Goal: Transaction & Acquisition: Purchase product/service

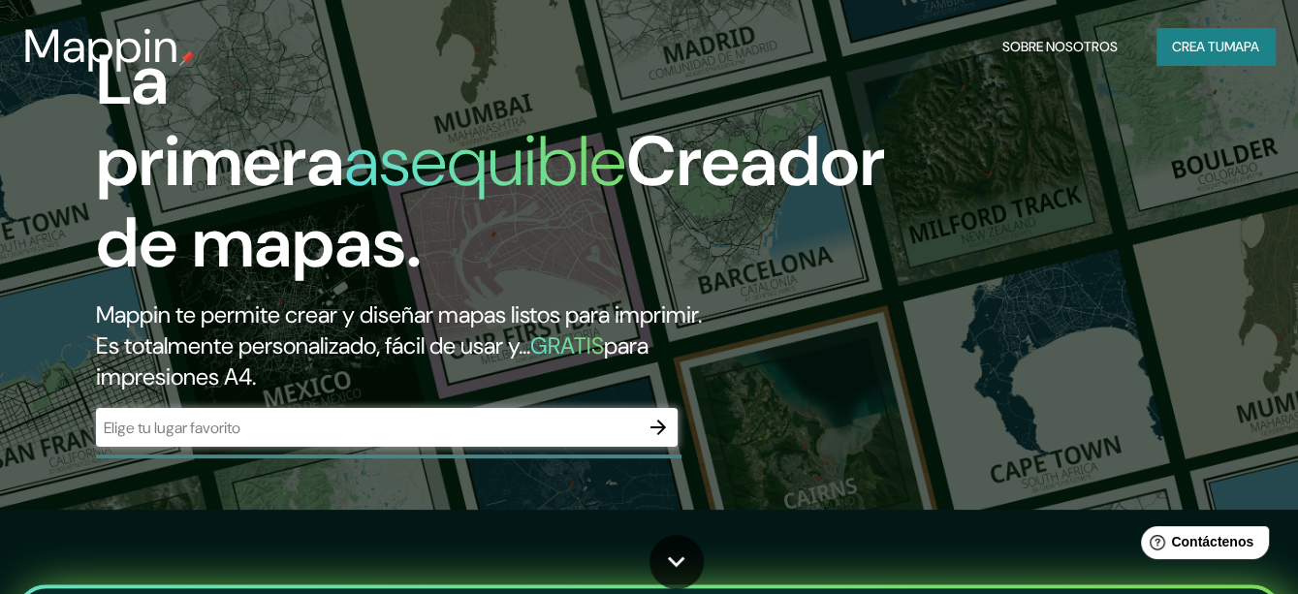
scroll to position [194, 0]
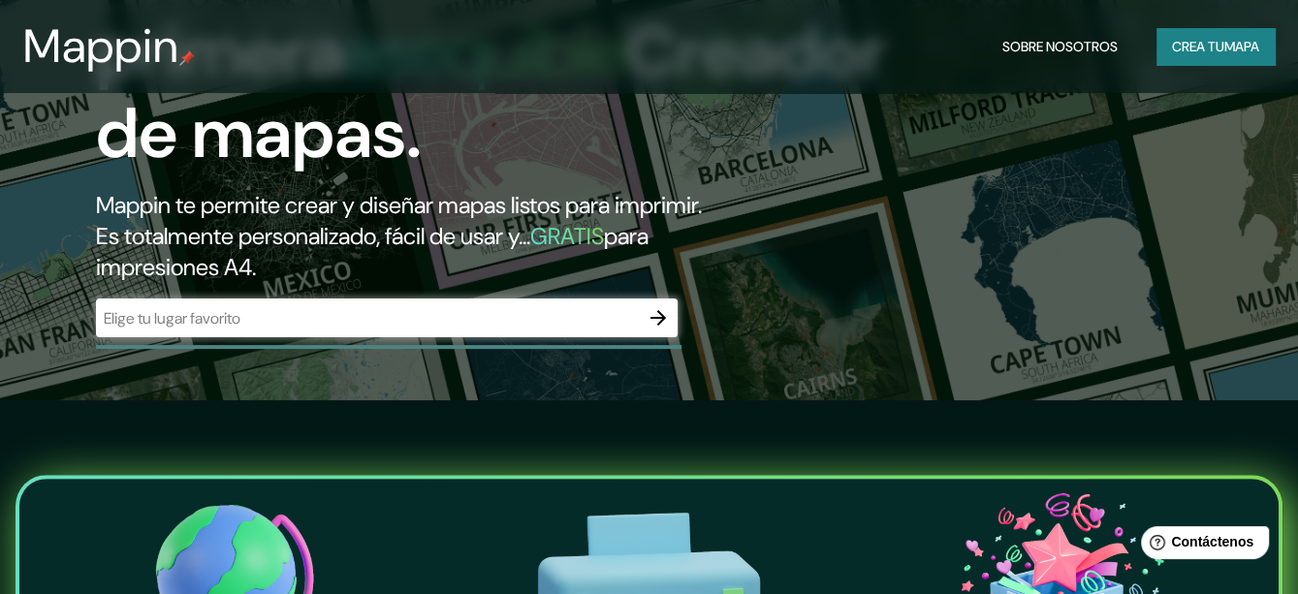
click at [220, 330] on input "text" at bounding box center [367, 318] width 543 height 22
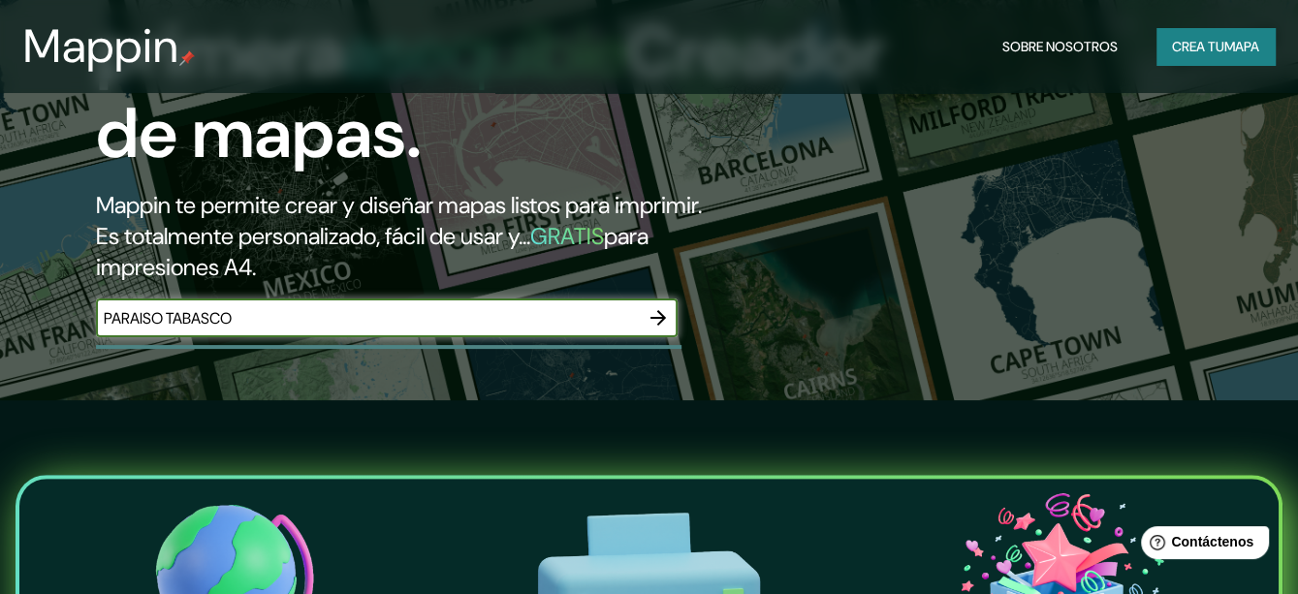
type input "PARAISO TABASCO"
click at [648, 330] on icon "button" at bounding box center [658, 317] width 23 height 23
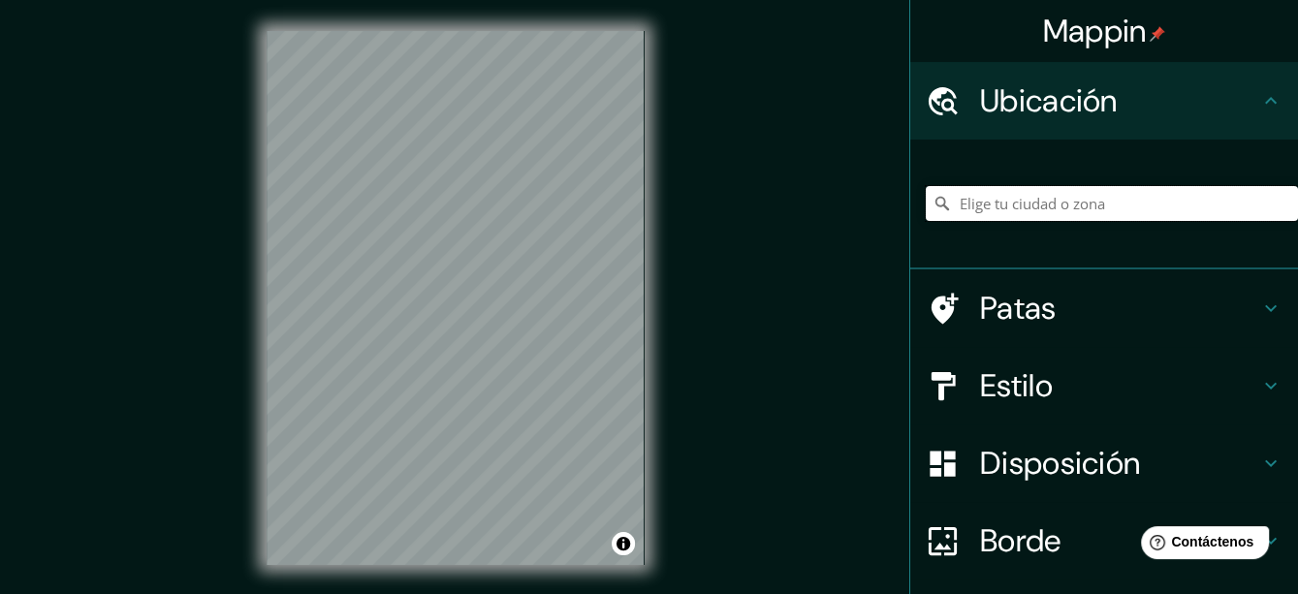
click at [1027, 201] on input "Elige tu ciudad o zona" at bounding box center [1112, 203] width 372 height 35
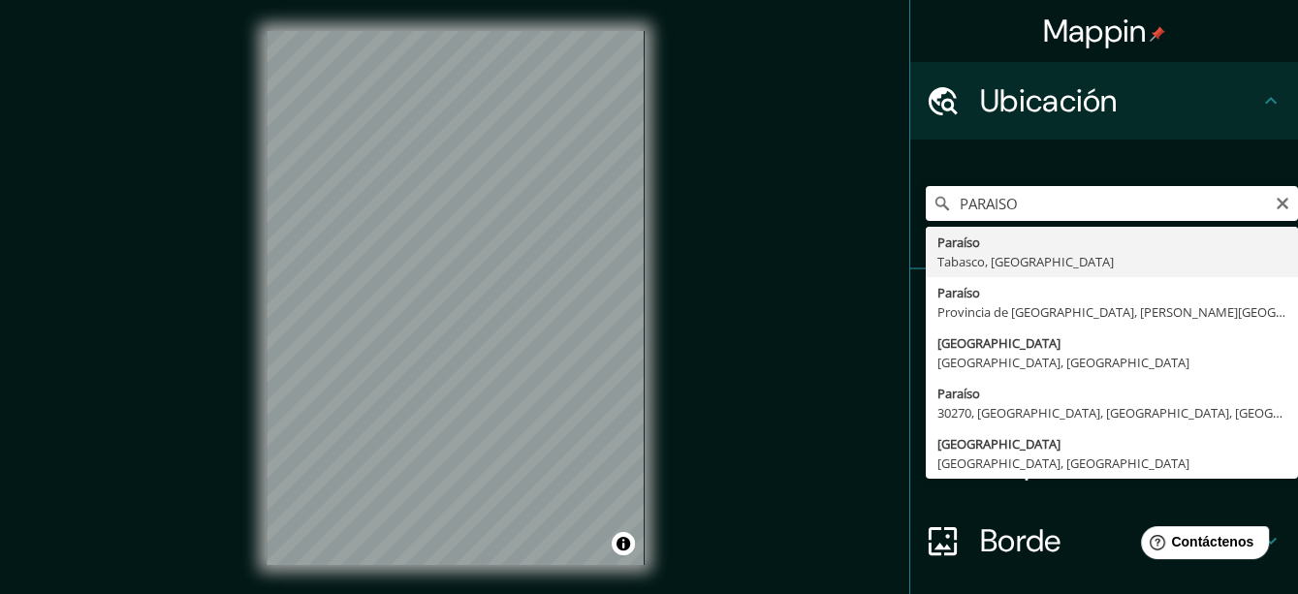
type input "Paraíso, Tabasco, México"
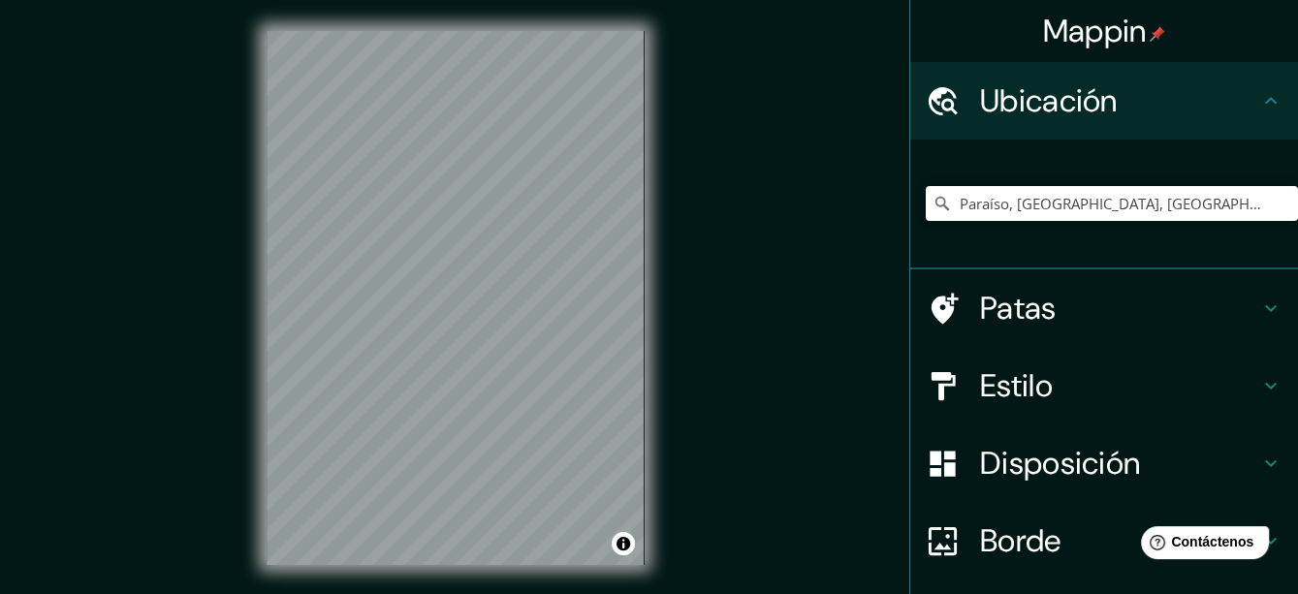
click at [1072, 376] on h4 "Estilo" at bounding box center [1119, 386] width 279 height 39
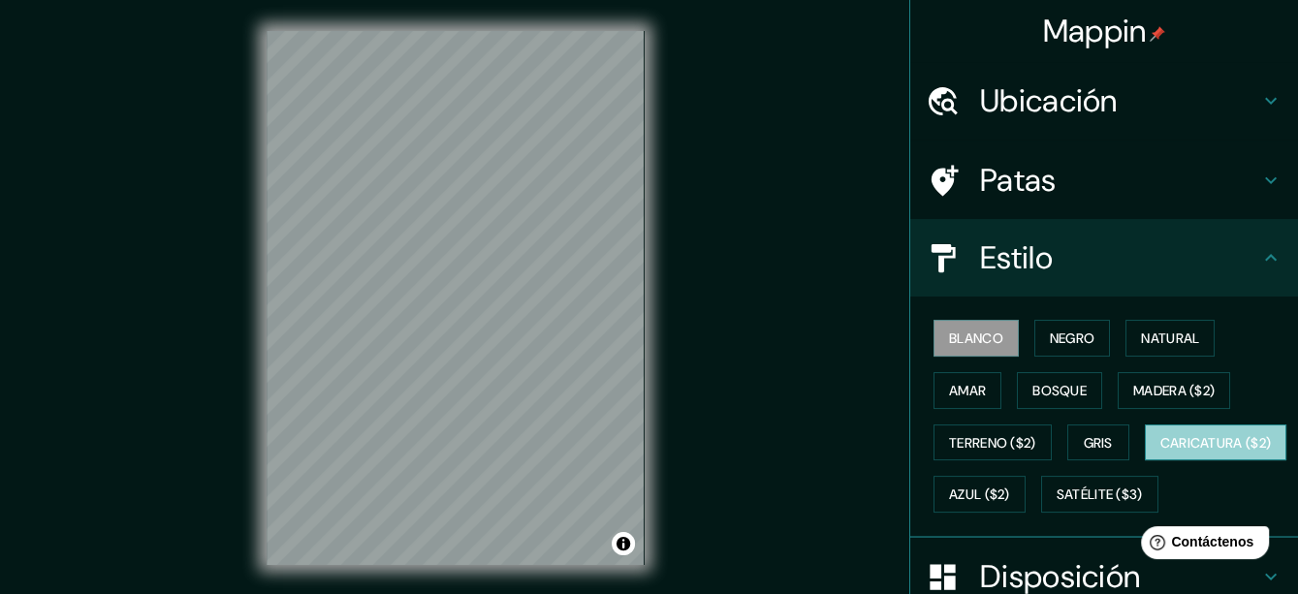
click at [1161, 452] on font "Caricatura ($2)" at bounding box center [1217, 442] width 112 height 17
drag, startPoint x: 1254, startPoint y: 455, endPoint x: 1231, endPoint y: 427, distance: 35.9
click at [1231, 427] on div "Blanco Negro Natural Amar Bosque Madera ($2) Terreno ($2) Gris Caricatura ($2) …" at bounding box center [1112, 416] width 372 height 208
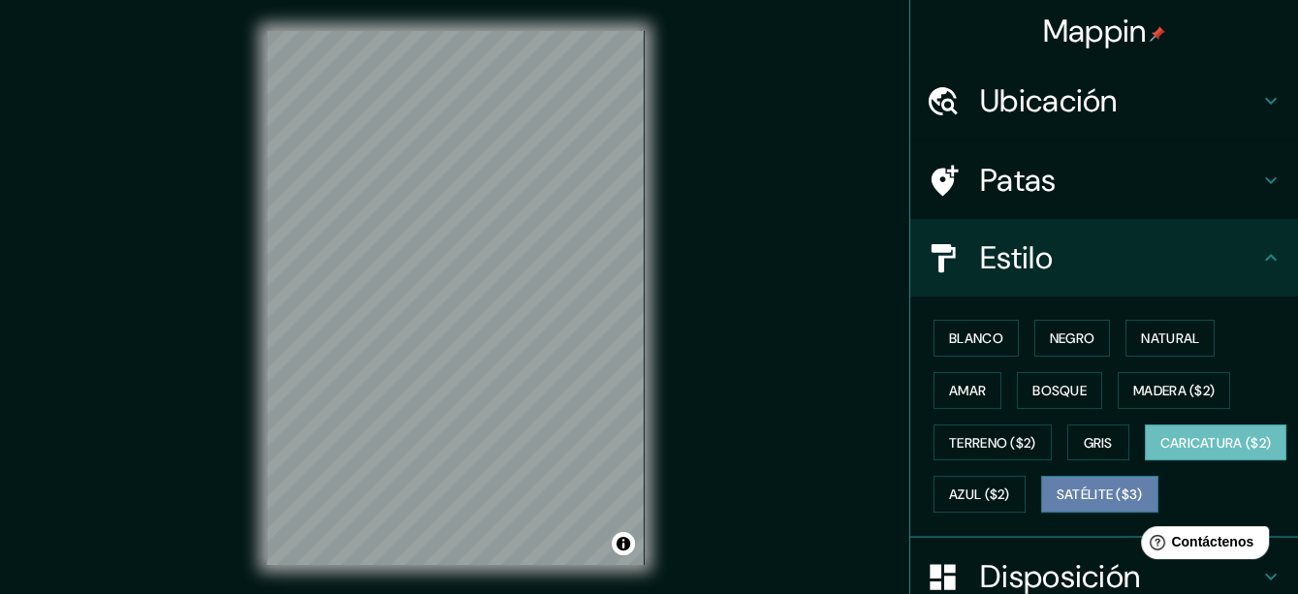
click at [1057, 504] on font "Satélite ($3)" at bounding box center [1100, 495] width 86 height 17
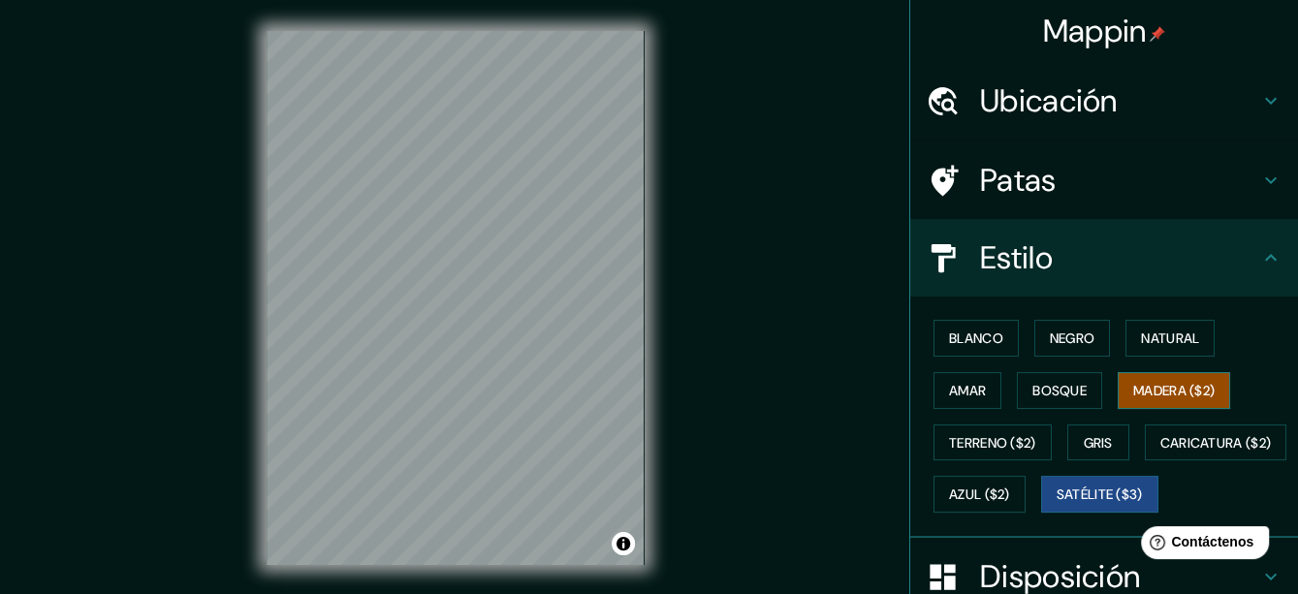
click at [1185, 386] on font "Madera ($2)" at bounding box center [1173, 390] width 81 height 17
click at [1087, 434] on font "Gris" at bounding box center [1098, 442] width 29 height 17
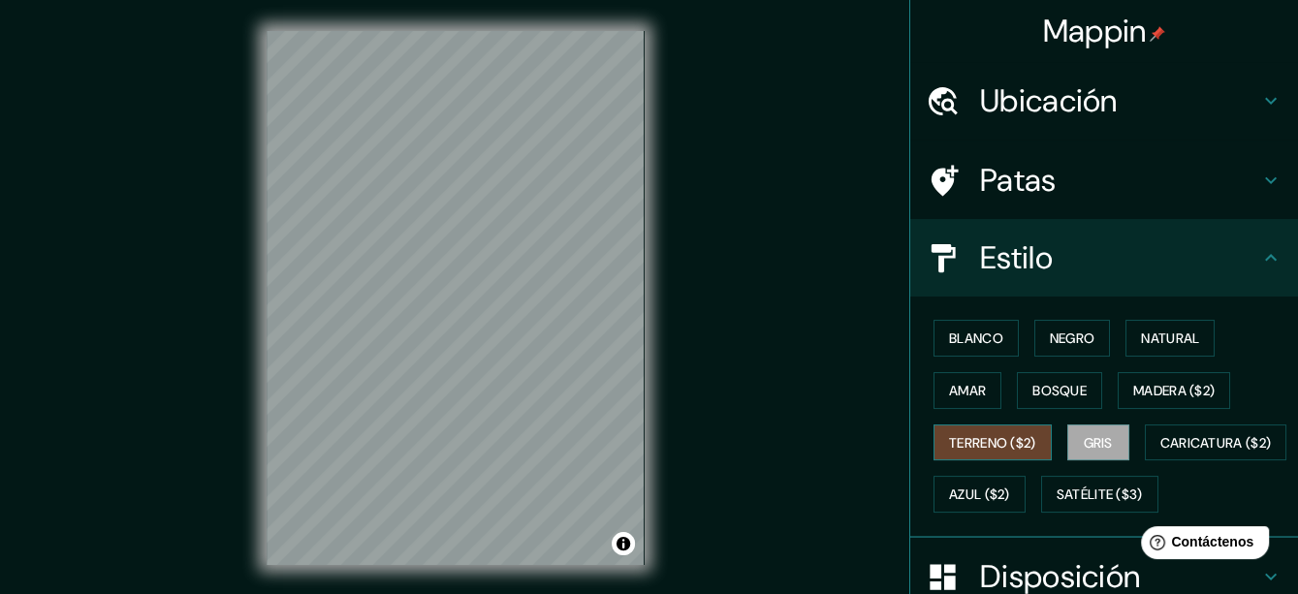
click at [1008, 434] on font "Terreno ($2)" at bounding box center [992, 442] width 87 height 17
click at [1153, 339] on font "Natural" at bounding box center [1170, 338] width 58 height 17
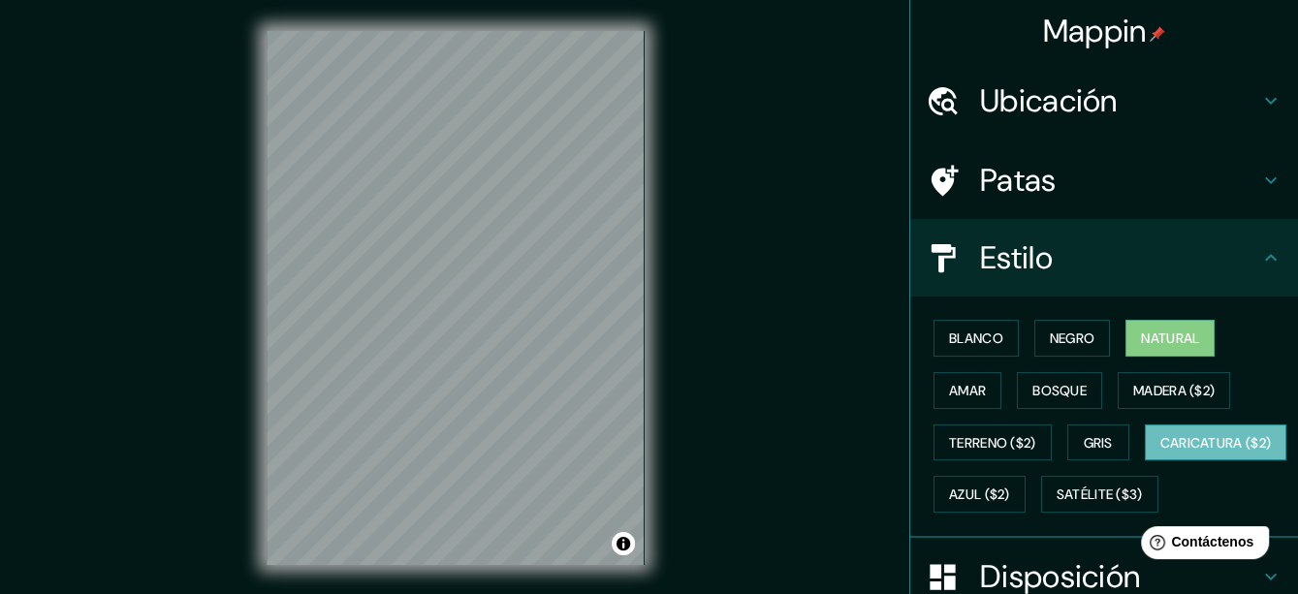
click at [1161, 452] on font "Caricatura ($2)" at bounding box center [1217, 442] width 112 height 17
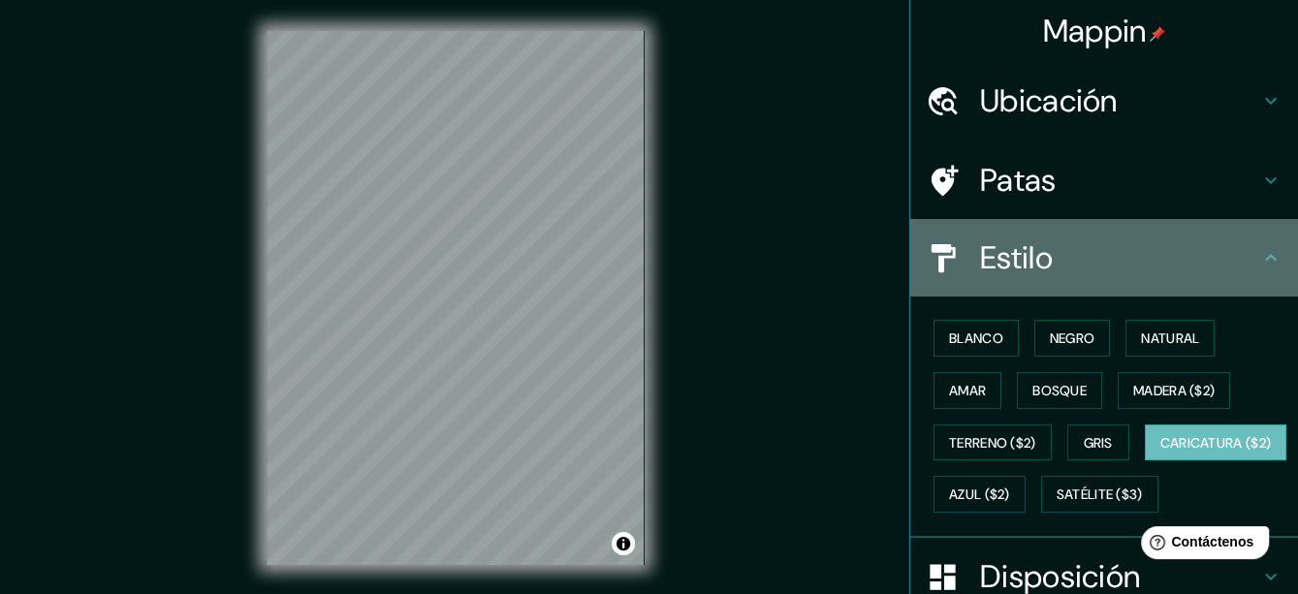
click at [1260, 253] on icon at bounding box center [1271, 257] width 23 height 23
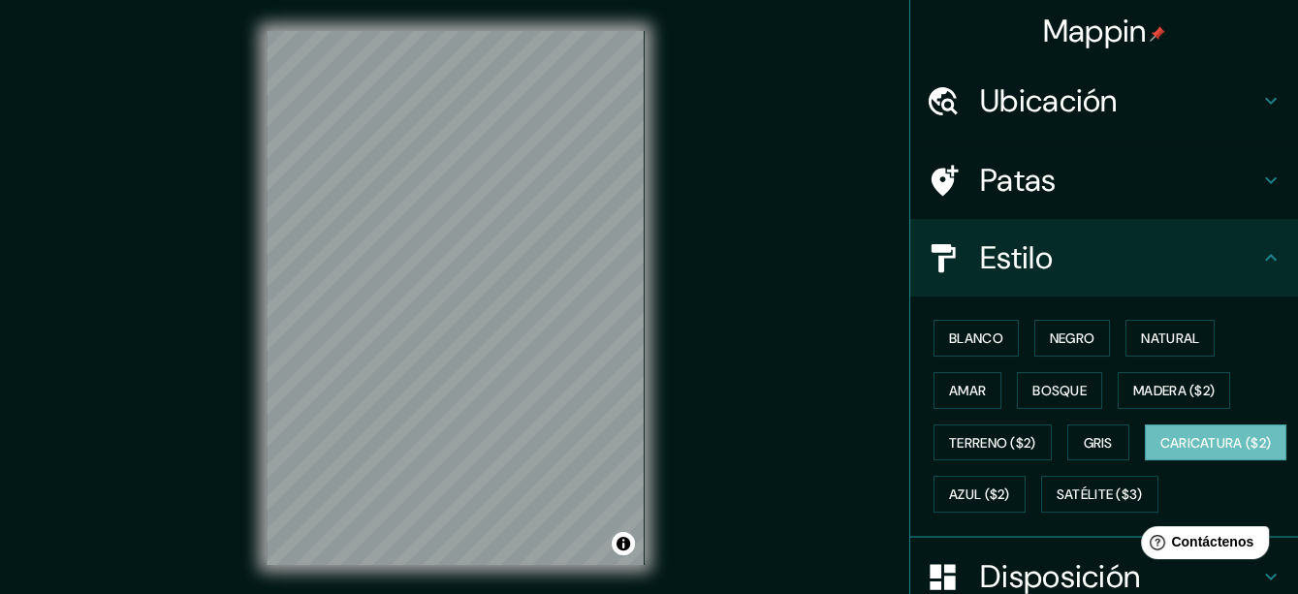
click at [1260, 253] on icon at bounding box center [1271, 257] width 23 height 23
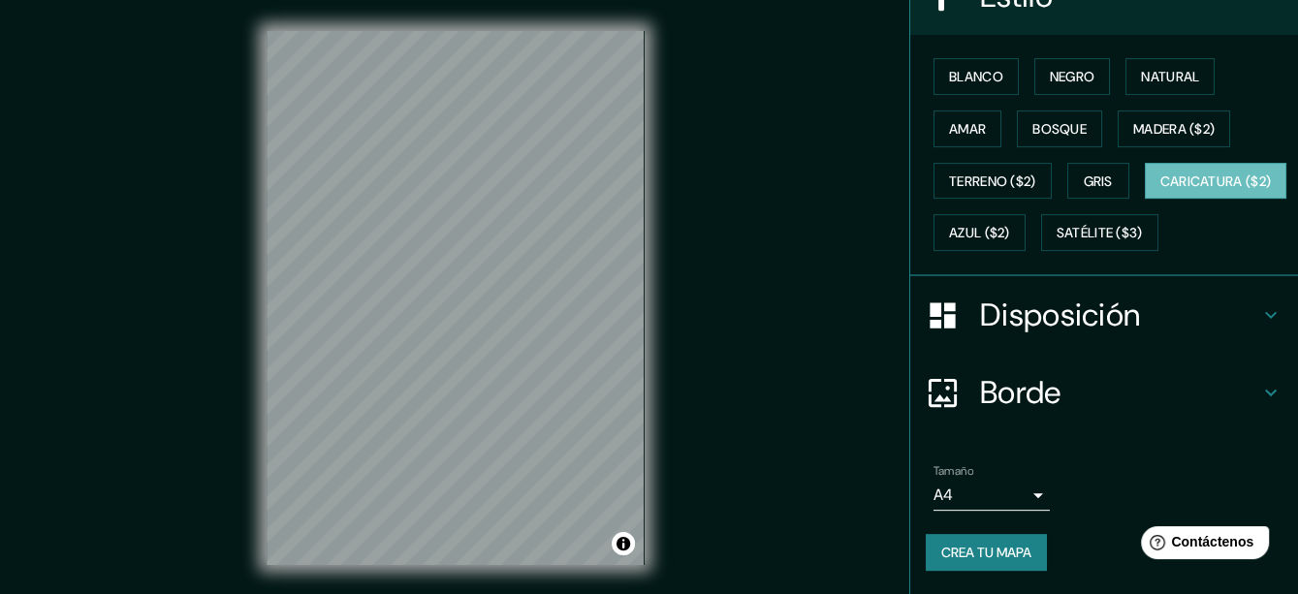
click at [1191, 334] on h4 "Disposición" at bounding box center [1119, 315] width 279 height 39
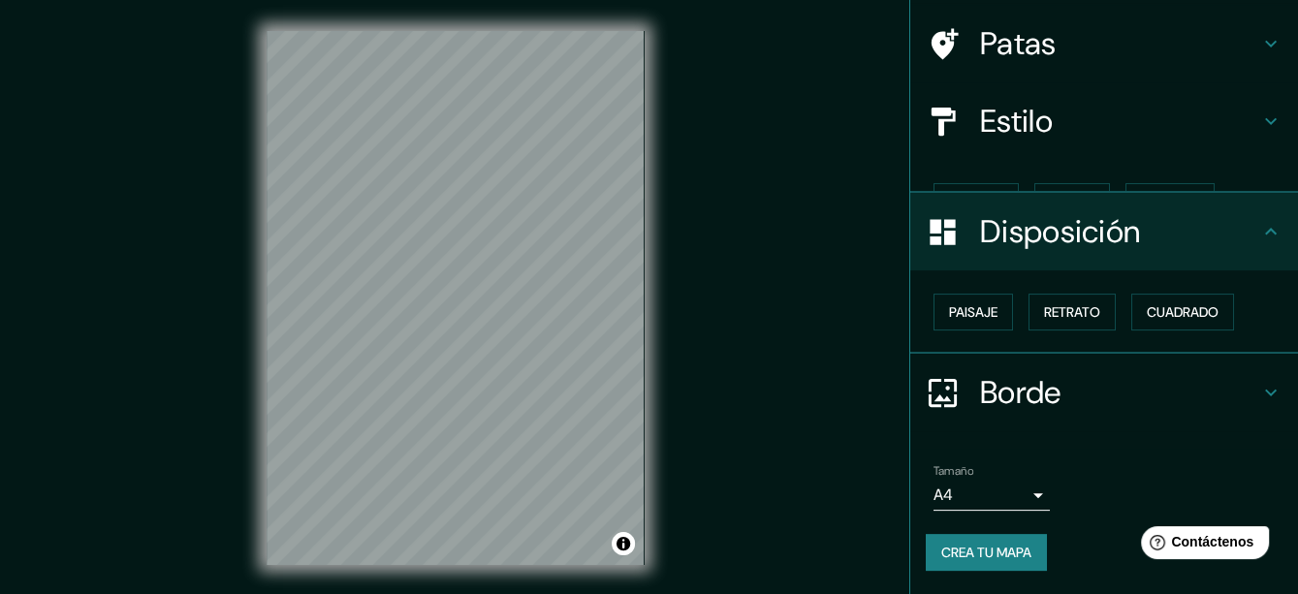
scroll to position [103, 0]
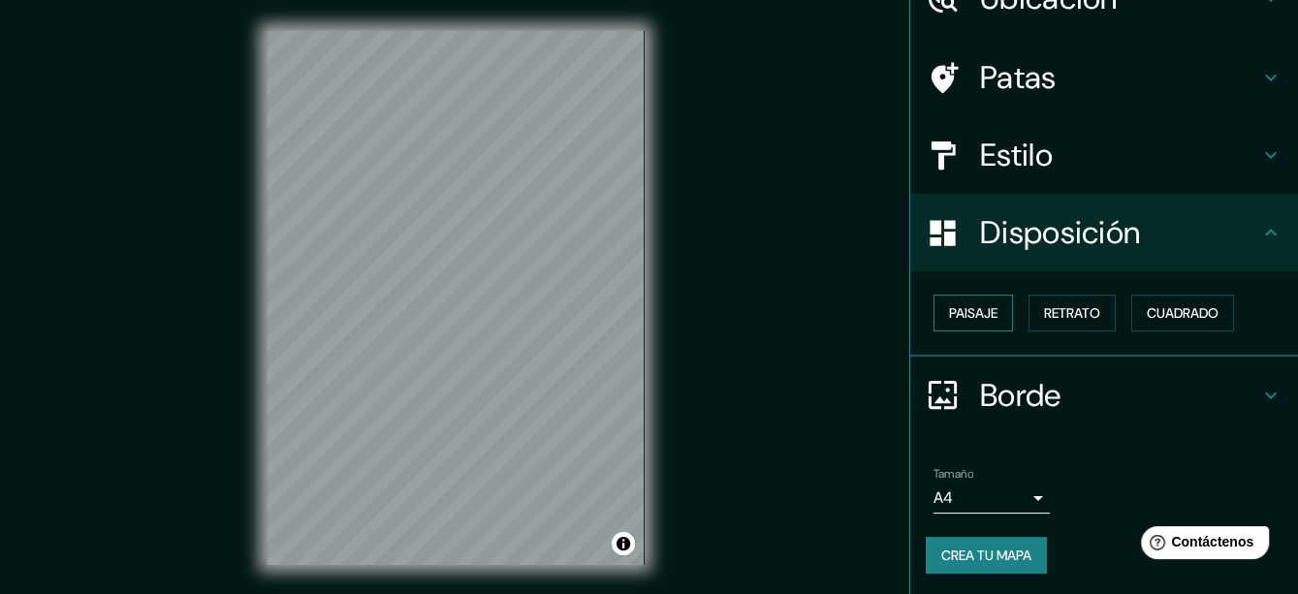
click at [975, 302] on font "Paisaje" at bounding box center [973, 313] width 48 height 25
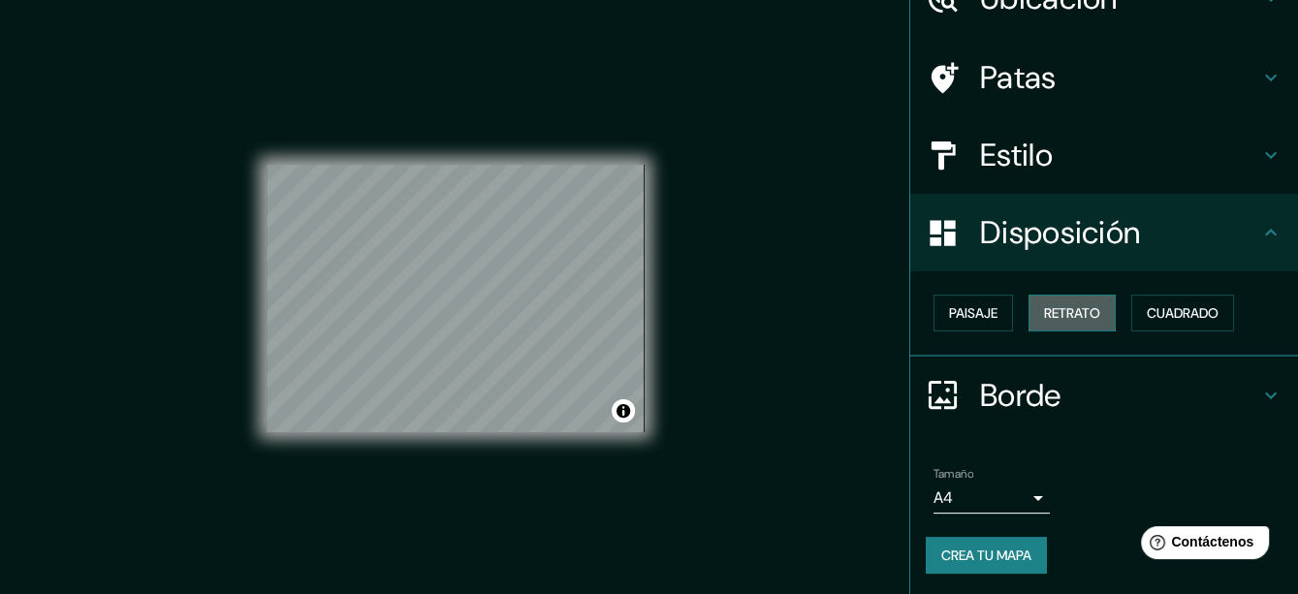
click at [1074, 311] on font "Retrato" at bounding box center [1072, 312] width 56 height 17
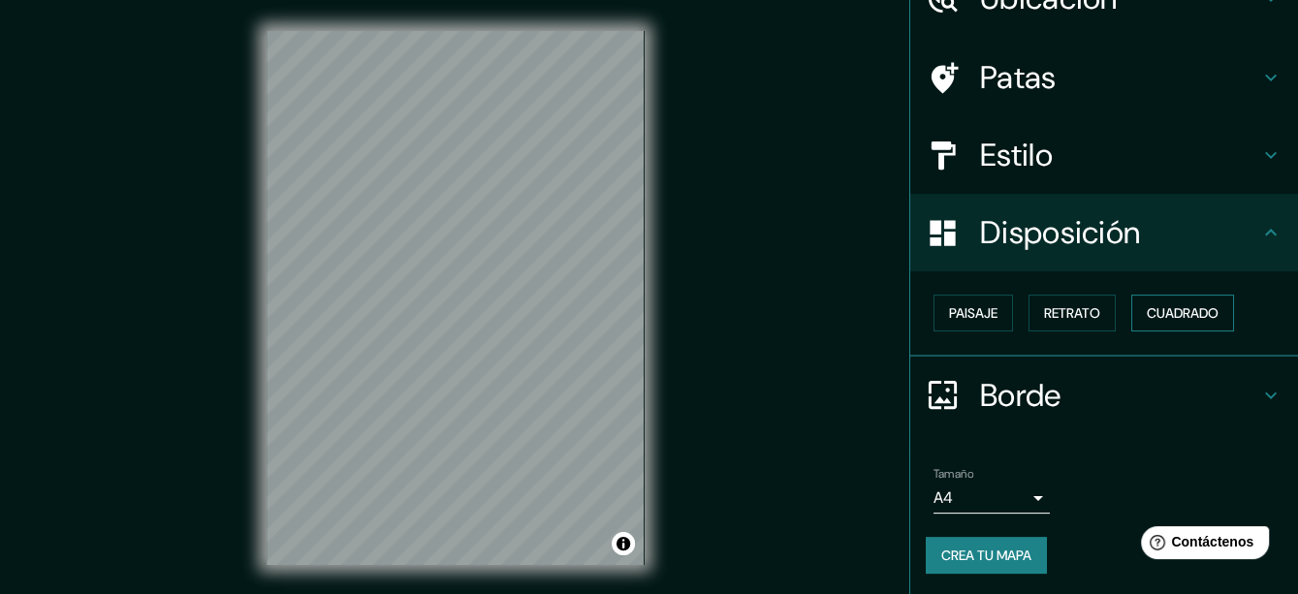
click at [1188, 312] on font "Cuadrado" at bounding box center [1183, 312] width 72 height 17
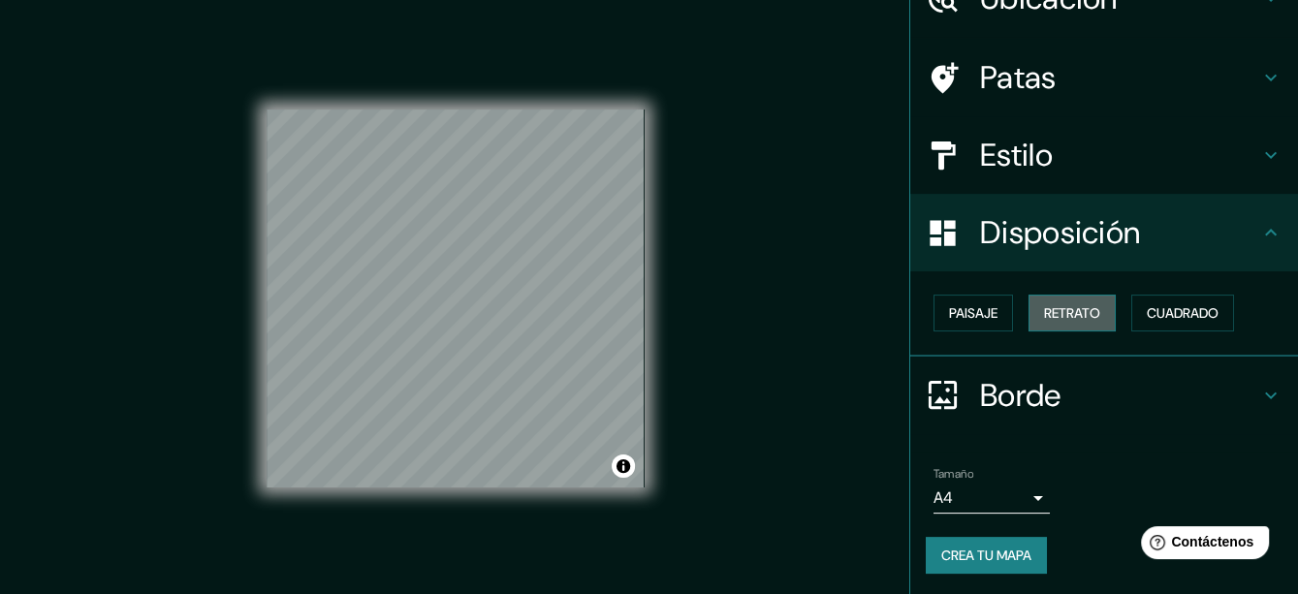
click at [1052, 305] on font "Retrato" at bounding box center [1072, 312] width 56 height 17
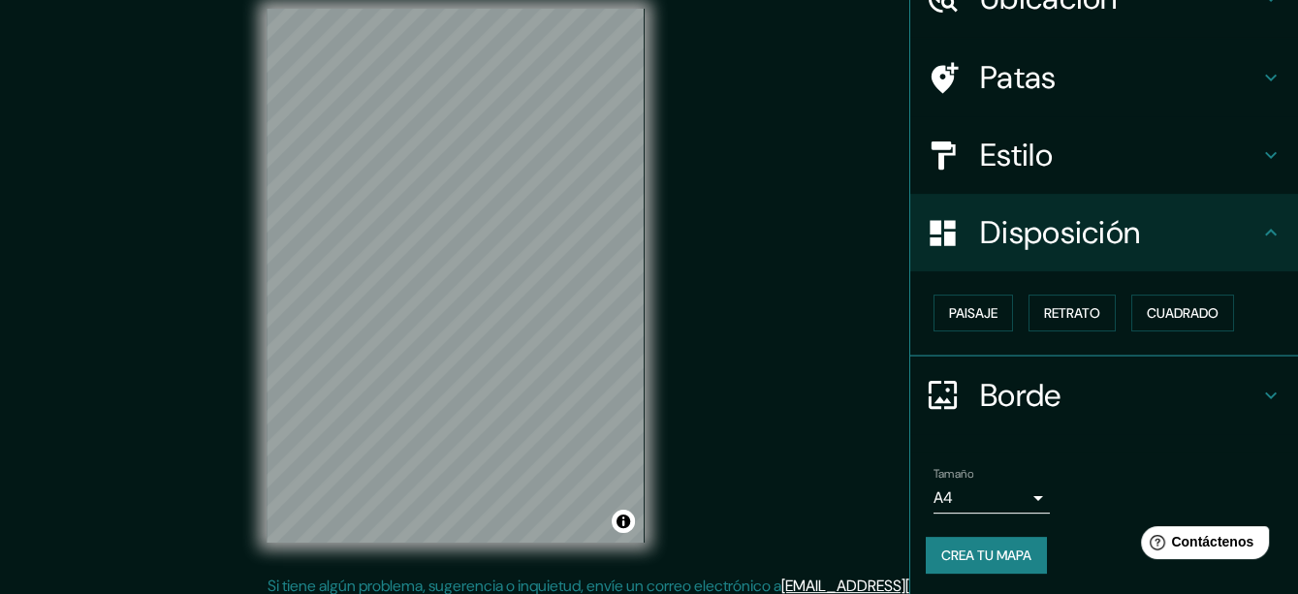
scroll to position [33, 0]
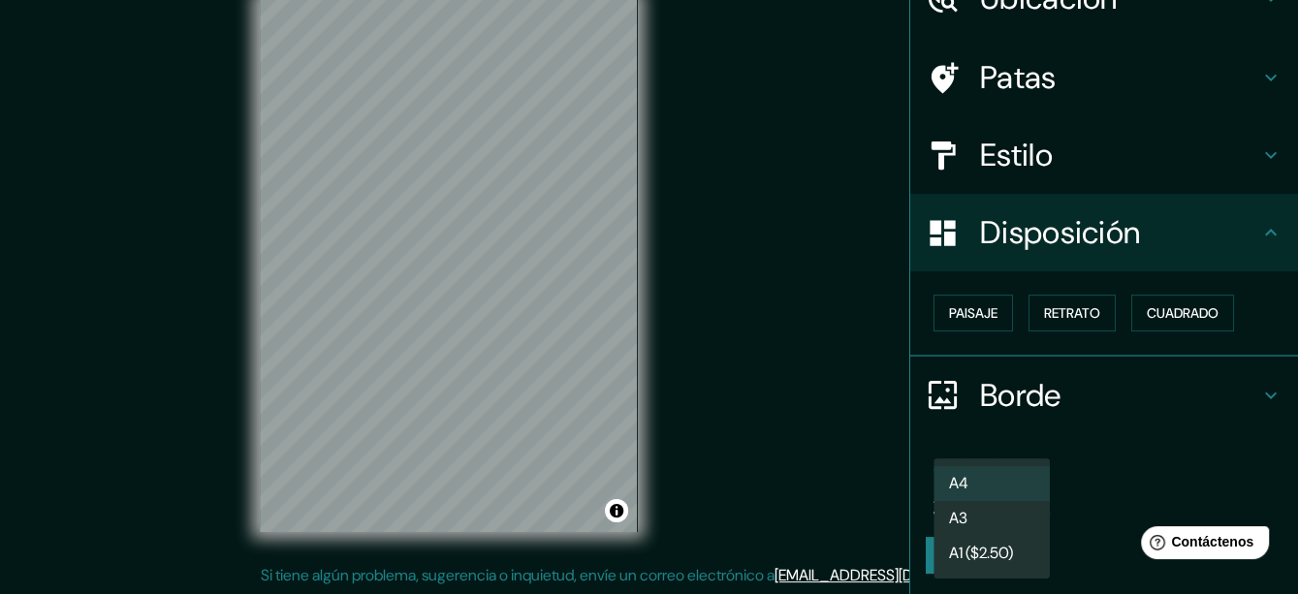
click at [1013, 495] on body "Mappin Ubicación Paraíso, Tabasco, México Patas Estilo Disposición Paisaje Retr…" at bounding box center [649, 264] width 1298 height 594
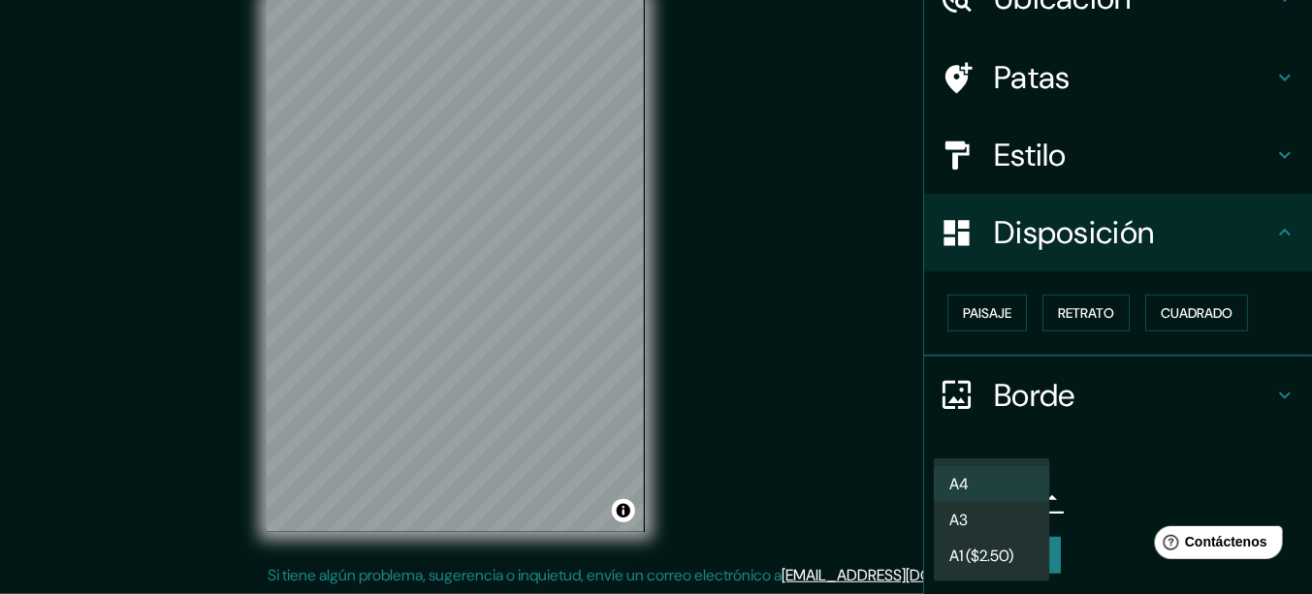
click at [1004, 521] on li "A3" at bounding box center [992, 520] width 116 height 36
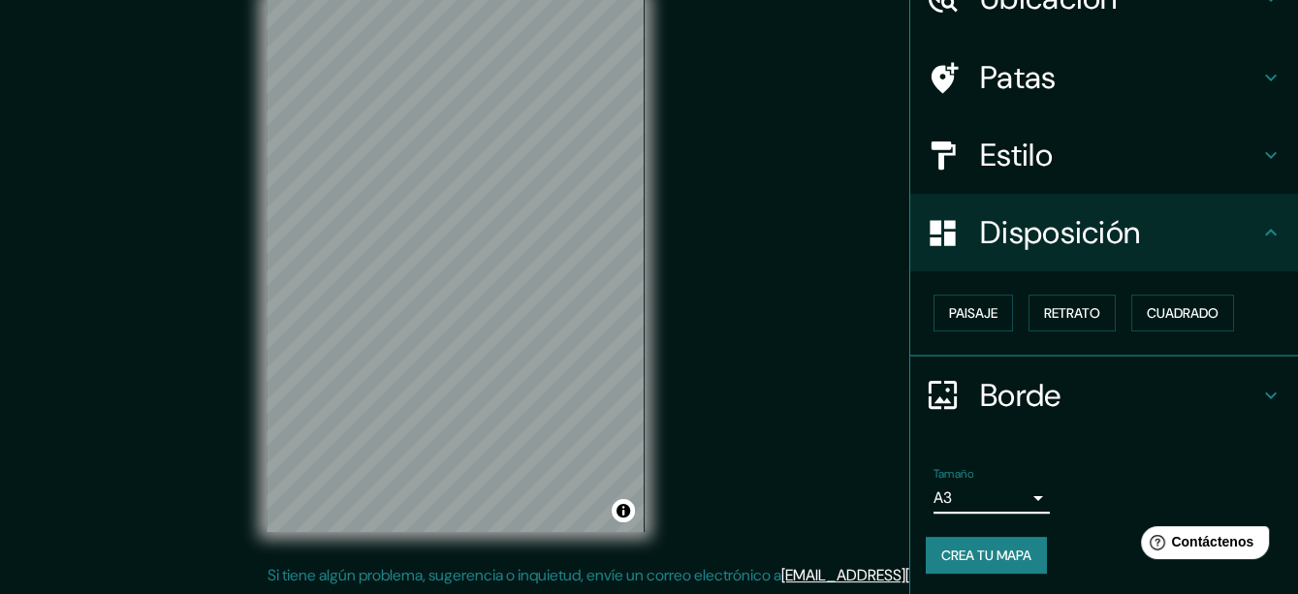
click at [1018, 494] on body "Mappin Ubicación Paraíso, Tabasco, México Patas Estilo Disposición Paisaje Retr…" at bounding box center [649, 264] width 1298 height 594
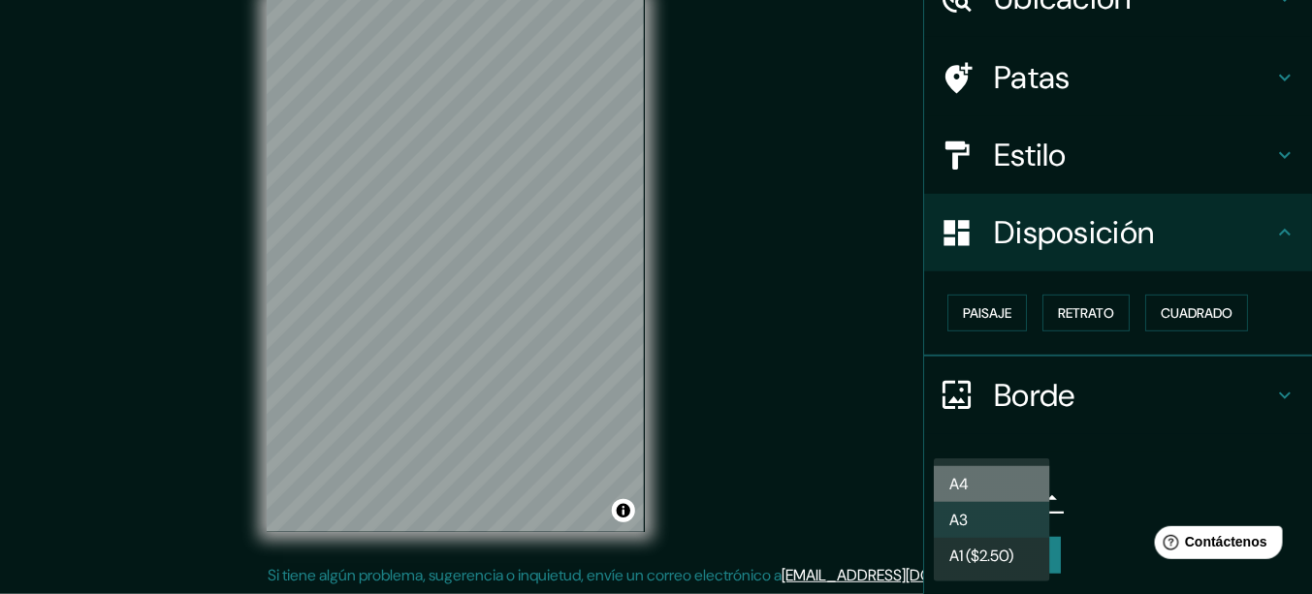
click at [1010, 487] on li "A4" at bounding box center [992, 484] width 116 height 36
type input "single"
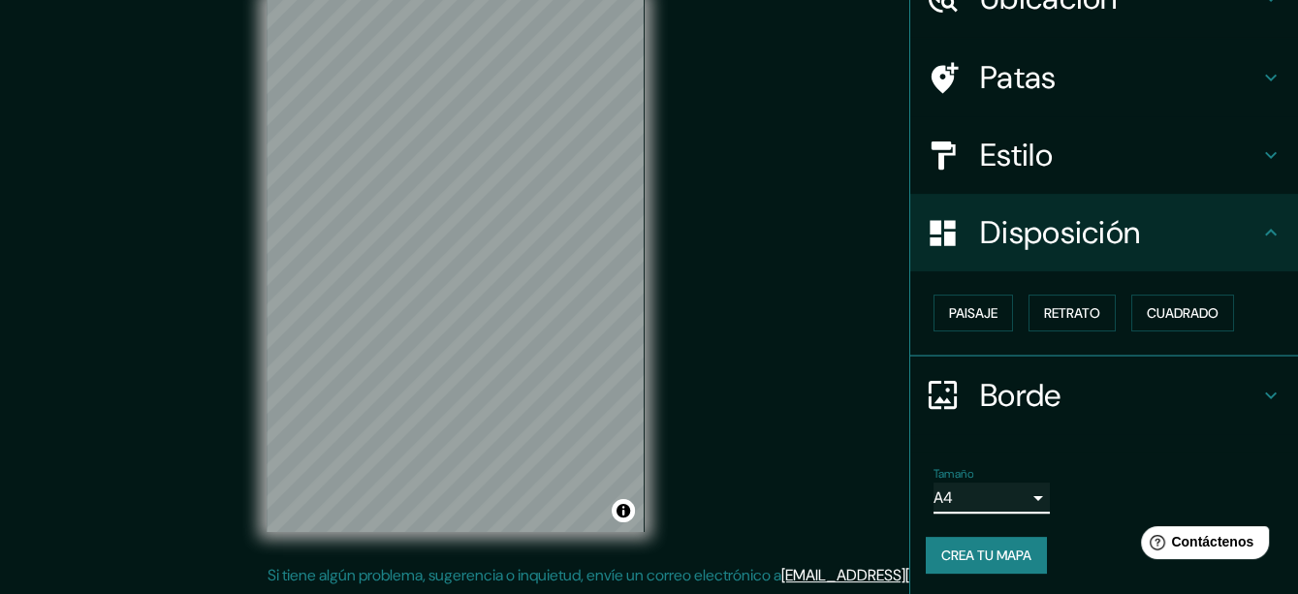
scroll to position [0, 0]
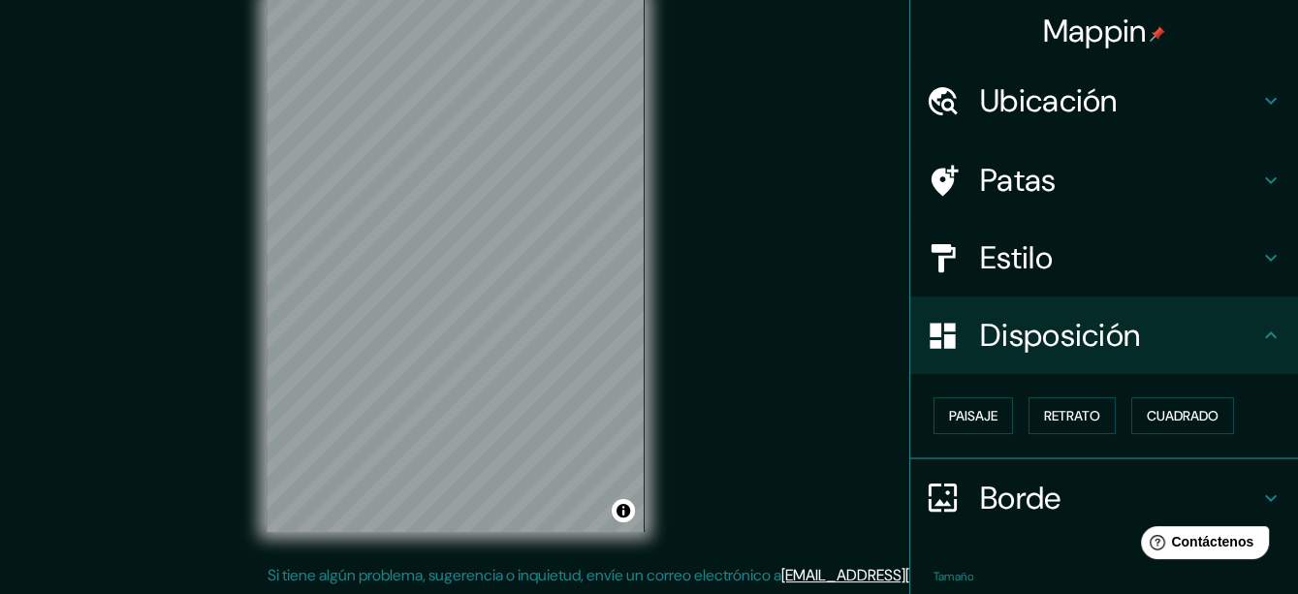
click at [1121, 177] on h4 "Patas" at bounding box center [1119, 180] width 279 height 39
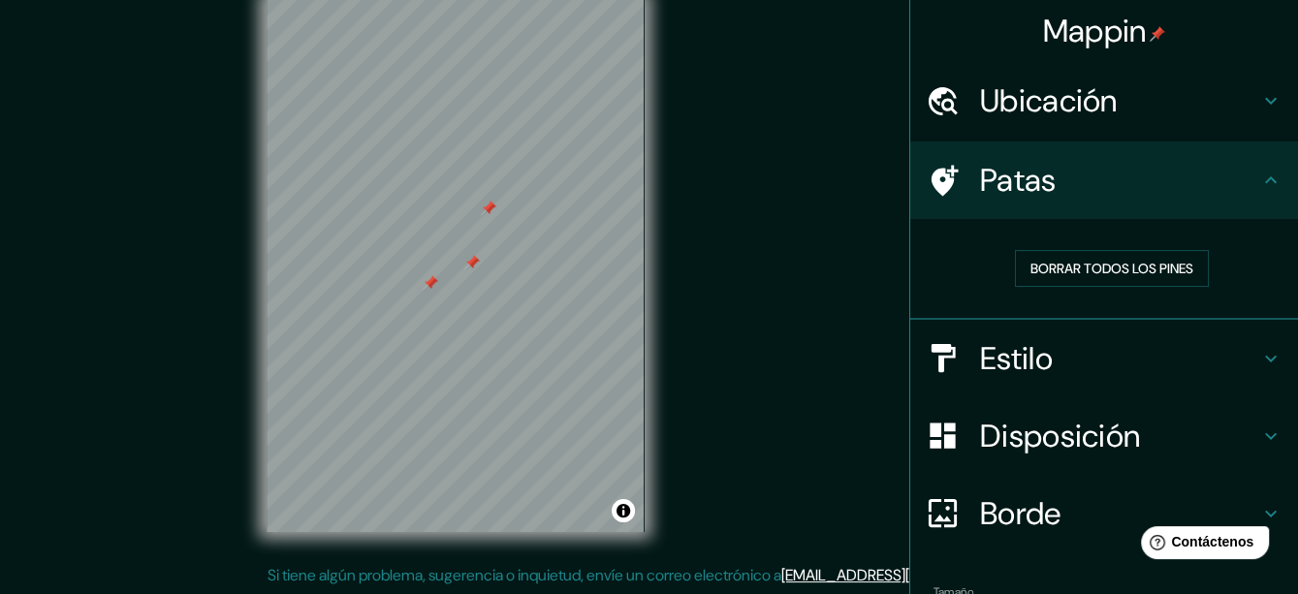
drag, startPoint x: 491, startPoint y: 210, endPoint x: 798, endPoint y: 87, distance: 331.1
click at [798, 87] on div "Mappin Ubicación Paraíso, Tabasco, México Patas Borrar todos los pines Estilo D…" at bounding box center [649, 281] width 1298 height 628
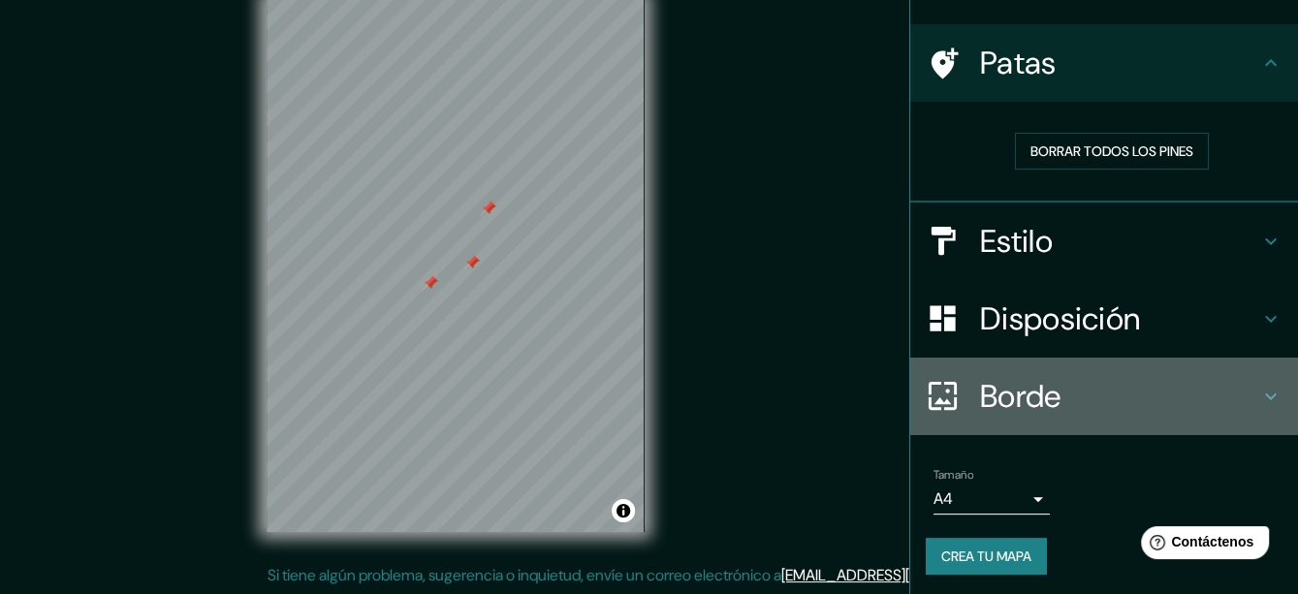
click at [1101, 390] on h4 "Borde" at bounding box center [1119, 396] width 279 height 39
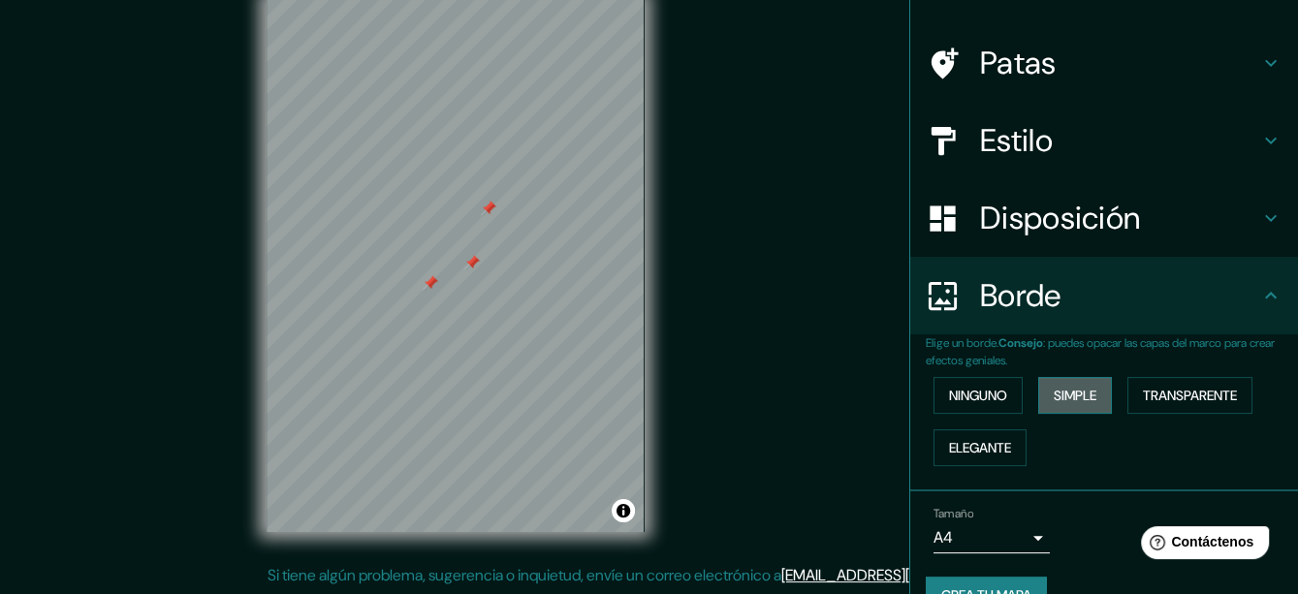
click at [1070, 390] on font "Simple" at bounding box center [1075, 395] width 43 height 17
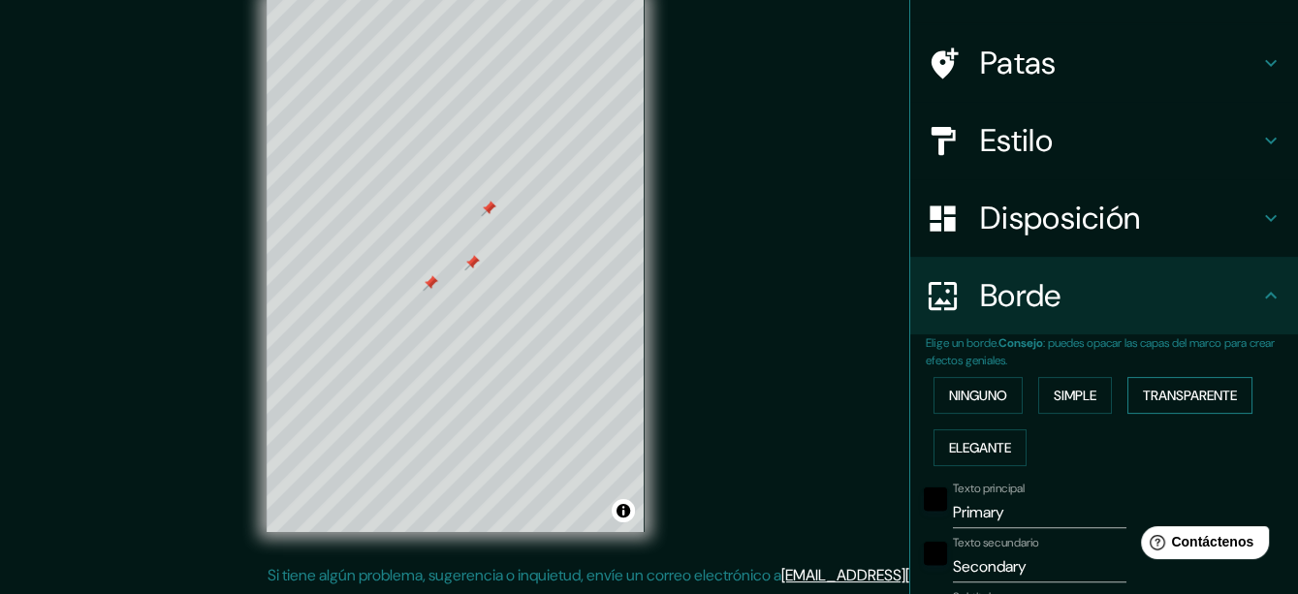
click at [1174, 390] on font "Transparente" at bounding box center [1190, 395] width 94 height 17
click at [983, 440] on font "Elegante" at bounding box center [980, 447] width 62 height 17
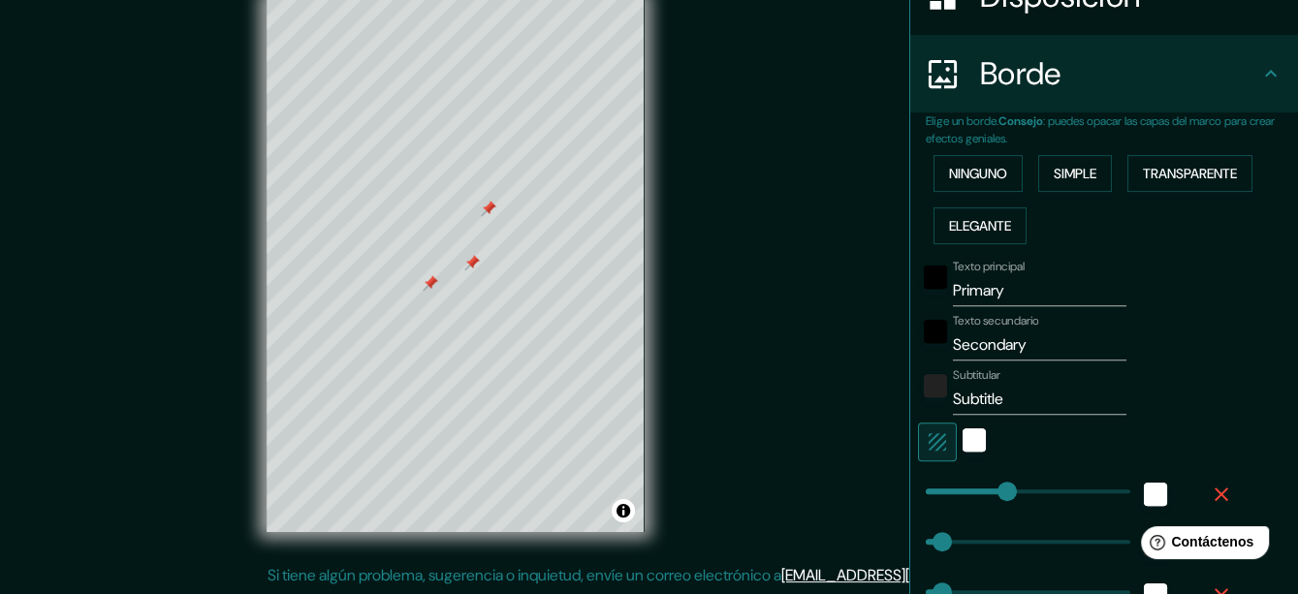
scroll to position [311, 0]
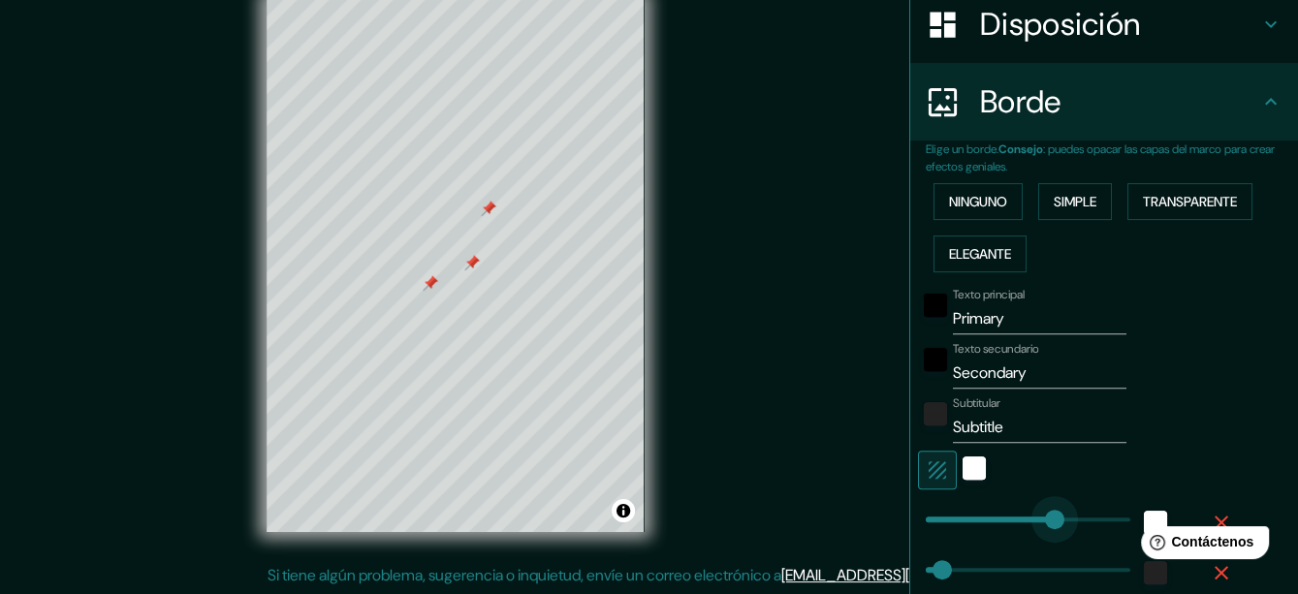
type input "275"
drag, startPoint x: 989, startPoint y: 506, endPoint x: 1056, endPoint y: 505, distance: 66.9
type input "31"
type input "16"
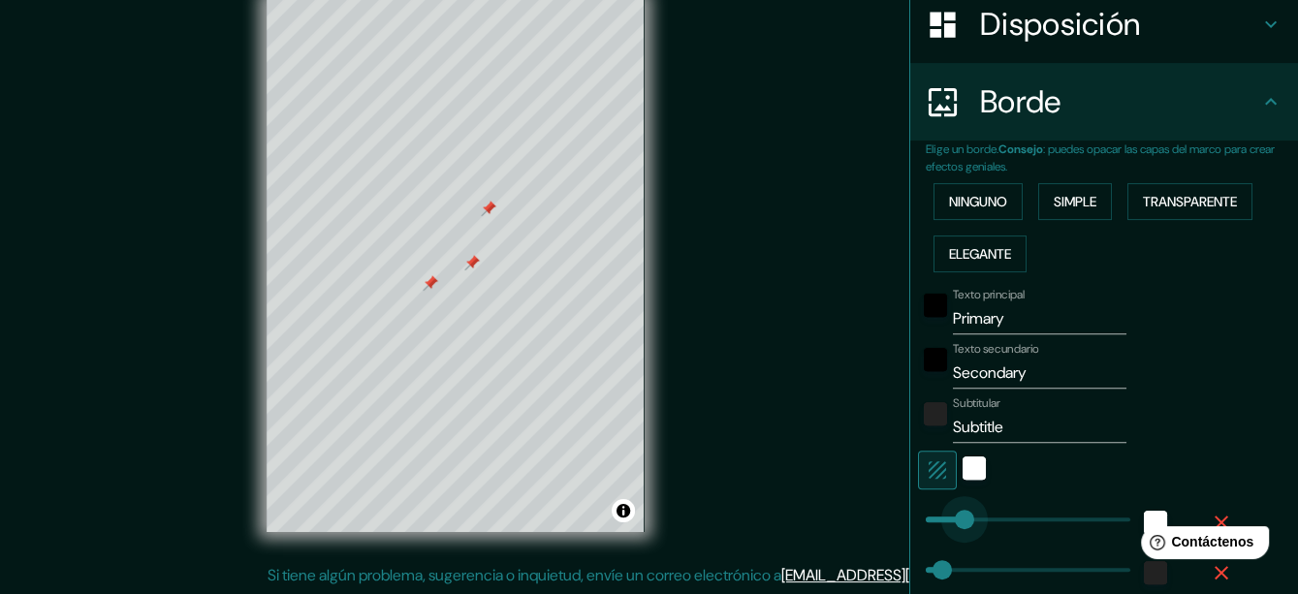
type input "61"
drag, startPoint x: 1056, startPoint y: 505, endPoint x: 943, endPoint y: 505, distance: 112.5
type input "31"
type input "16"
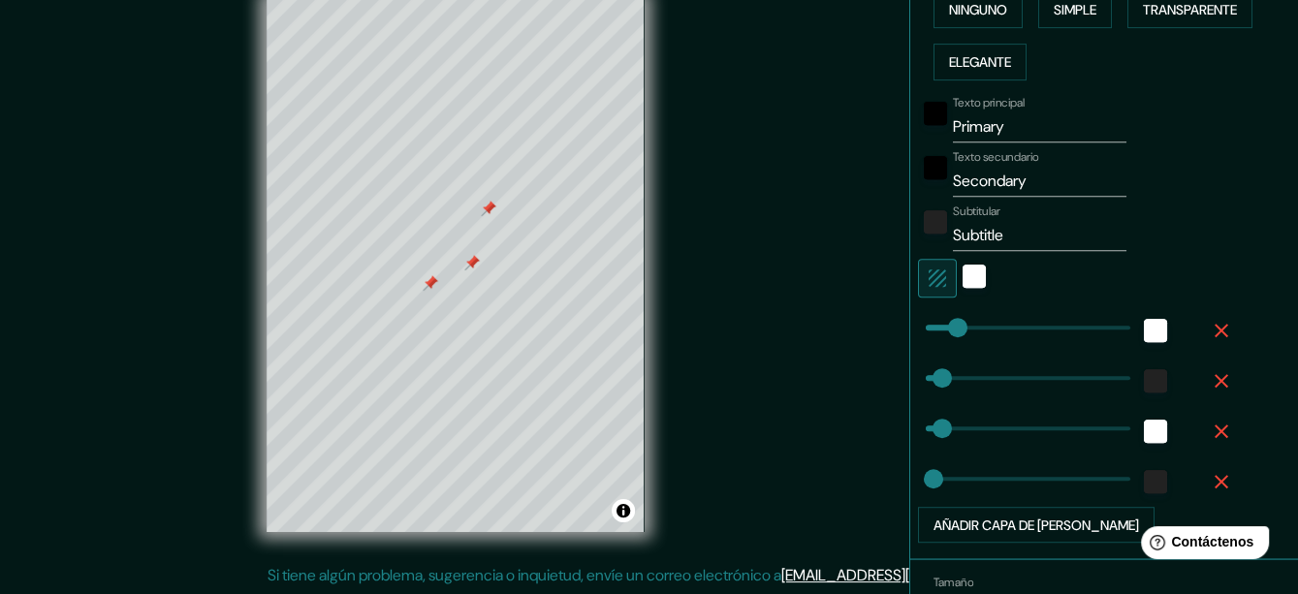
scroll to position [505, 0]
type input "0"
drag, startPoint x: 928, startPoint y: 368, endPoint x: 910, endPoint y: 371, distance: 17.7
type input "31"
type input "16"
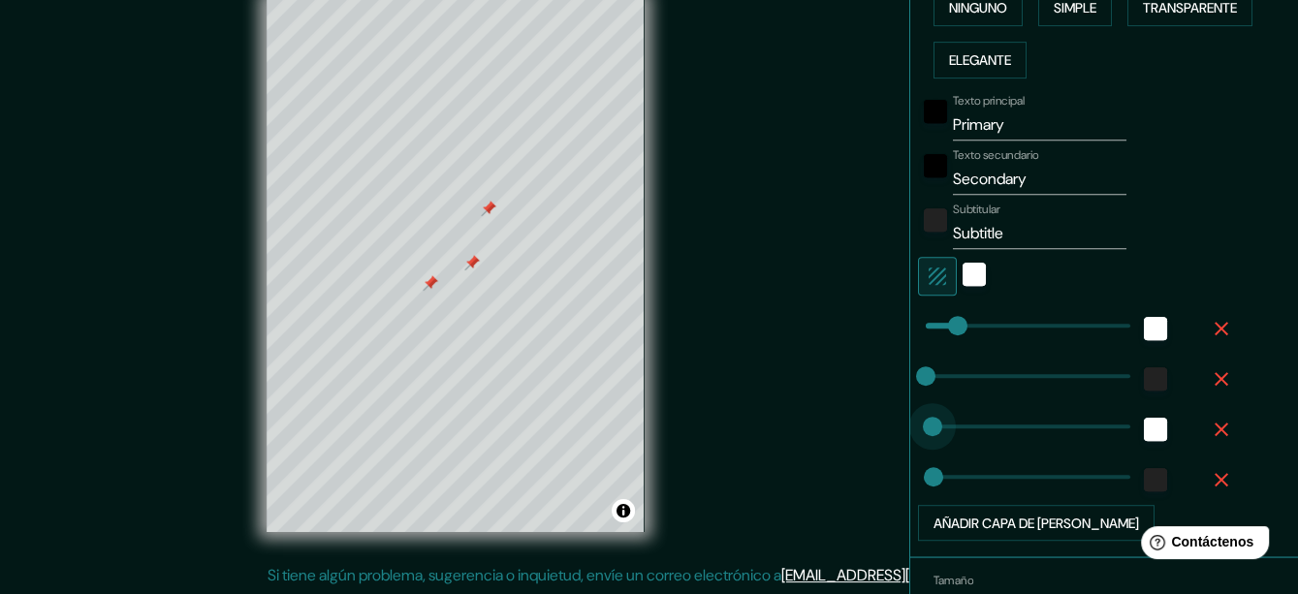
type input "9"
type input "11"
click at [970, 273] on div "blanco" at bounding box center [974, 274] width 23 height 23
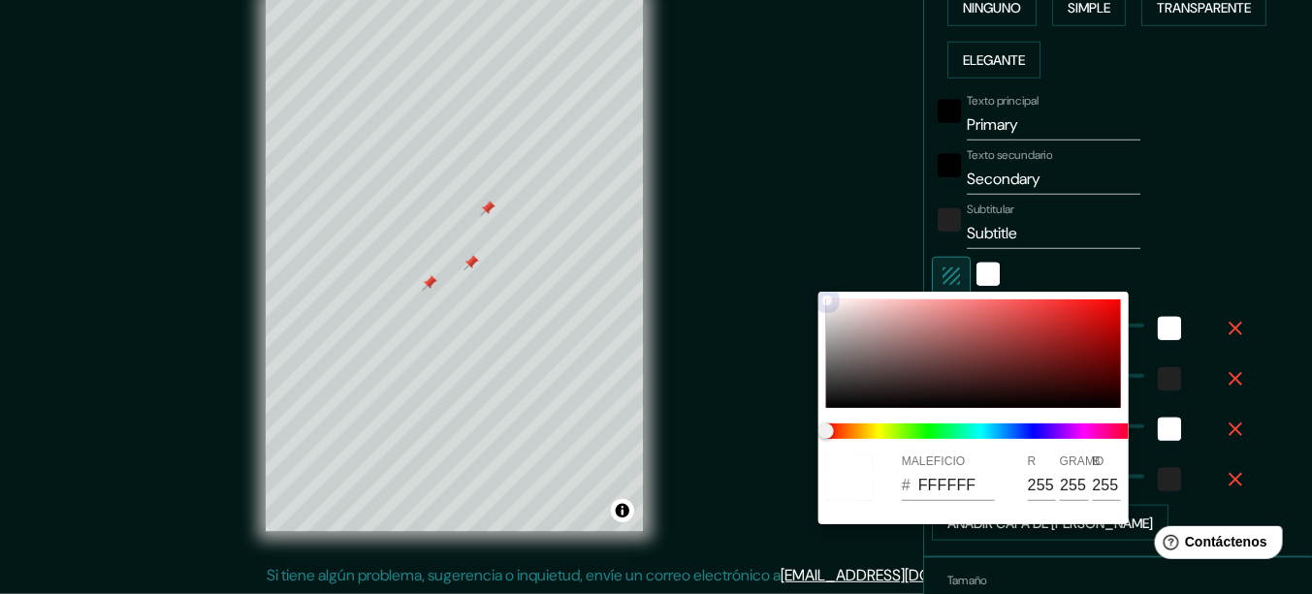
click at [1098, 347] on div at bounding box center [973, 354] width 295 height 109
type input "8D0B0B"
type input "141"
type input "11"
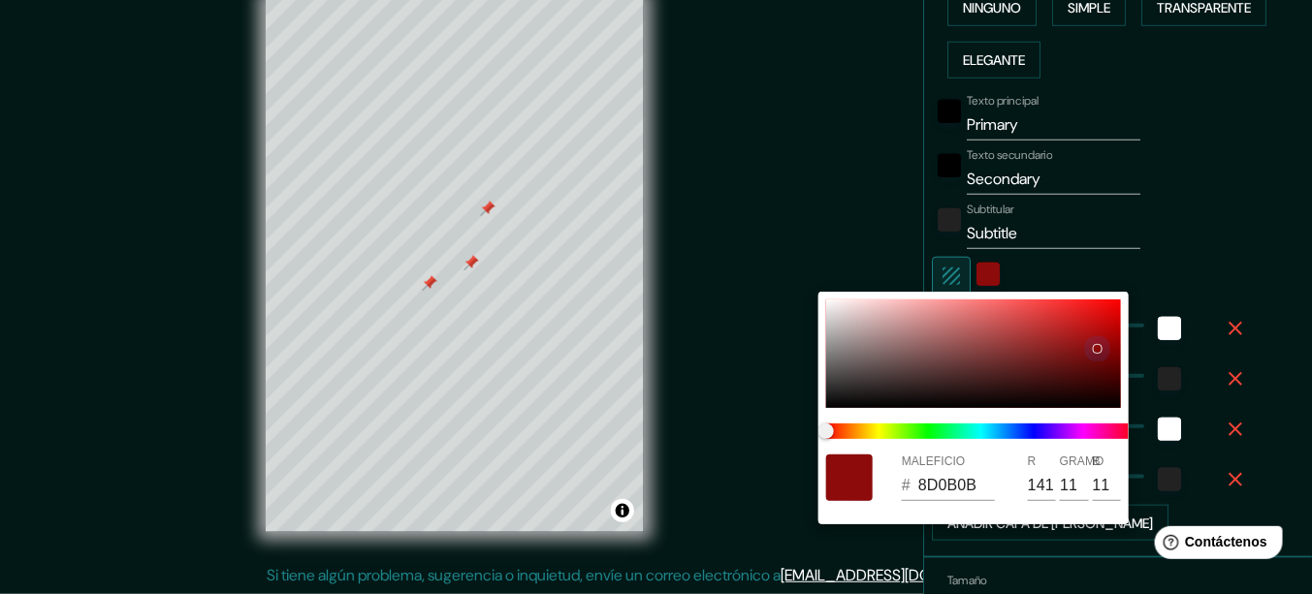
type input "820909"
type input "130"
type input "9"
type input "7D0808"
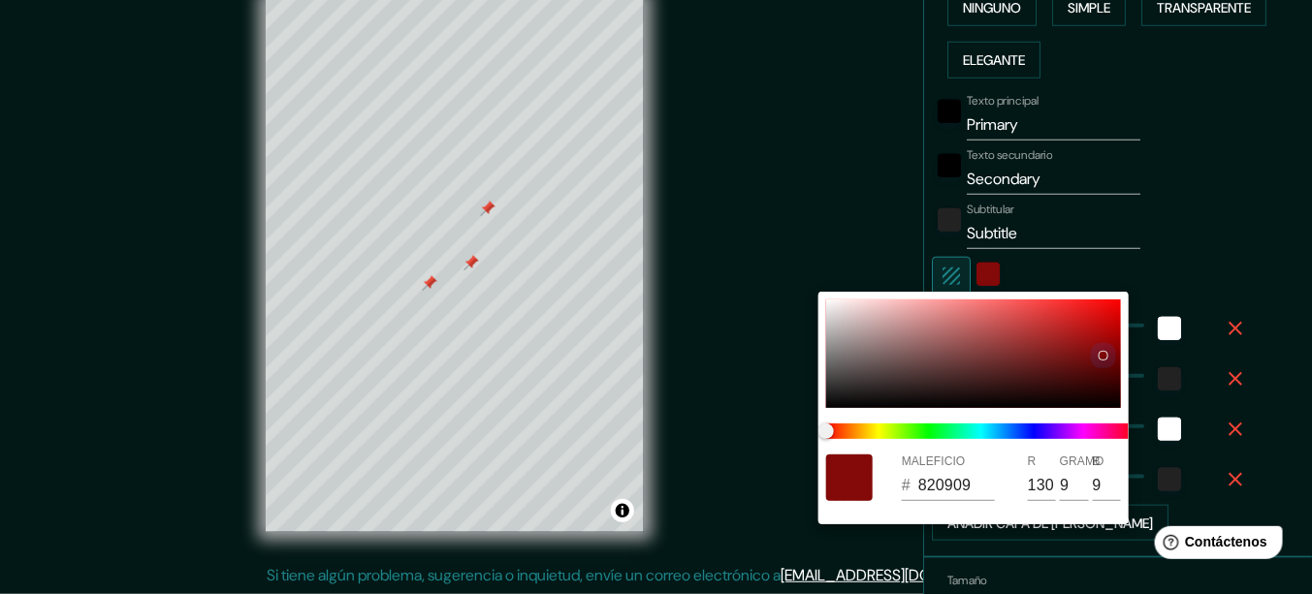
type input "125"
type input "8"
type input "790707"
type input "121"
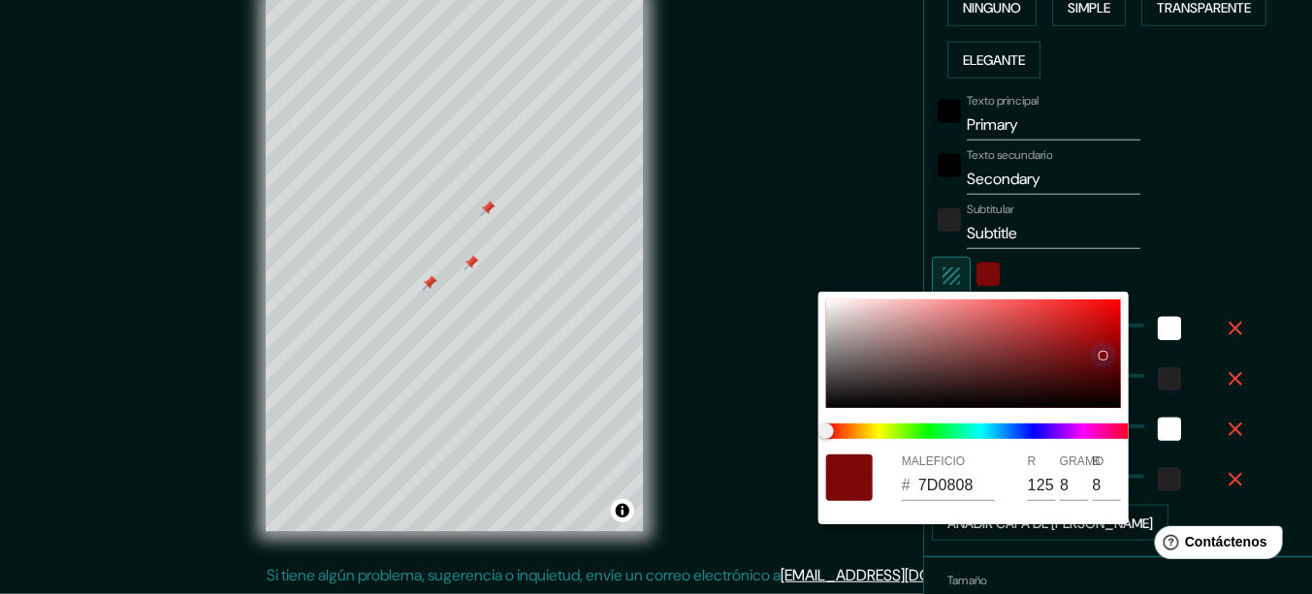
type input "7"
type input "740707"
type input "116"
type input "720606"
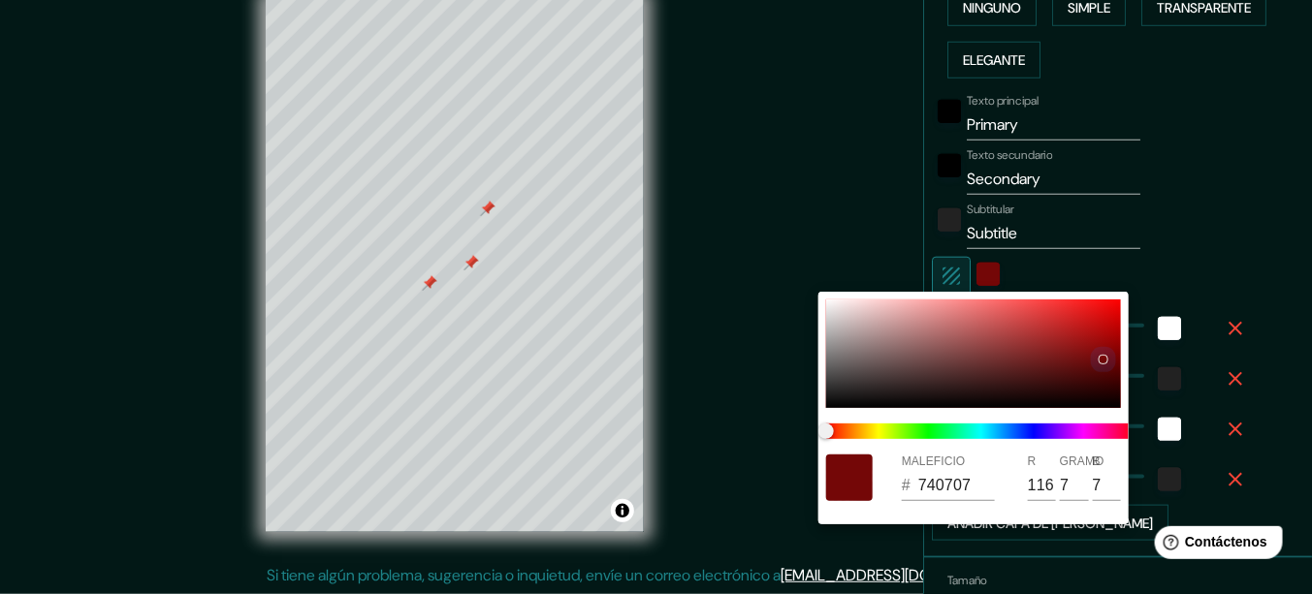
type input "114"
type input "6"
type input "6D0505"
type input "109"
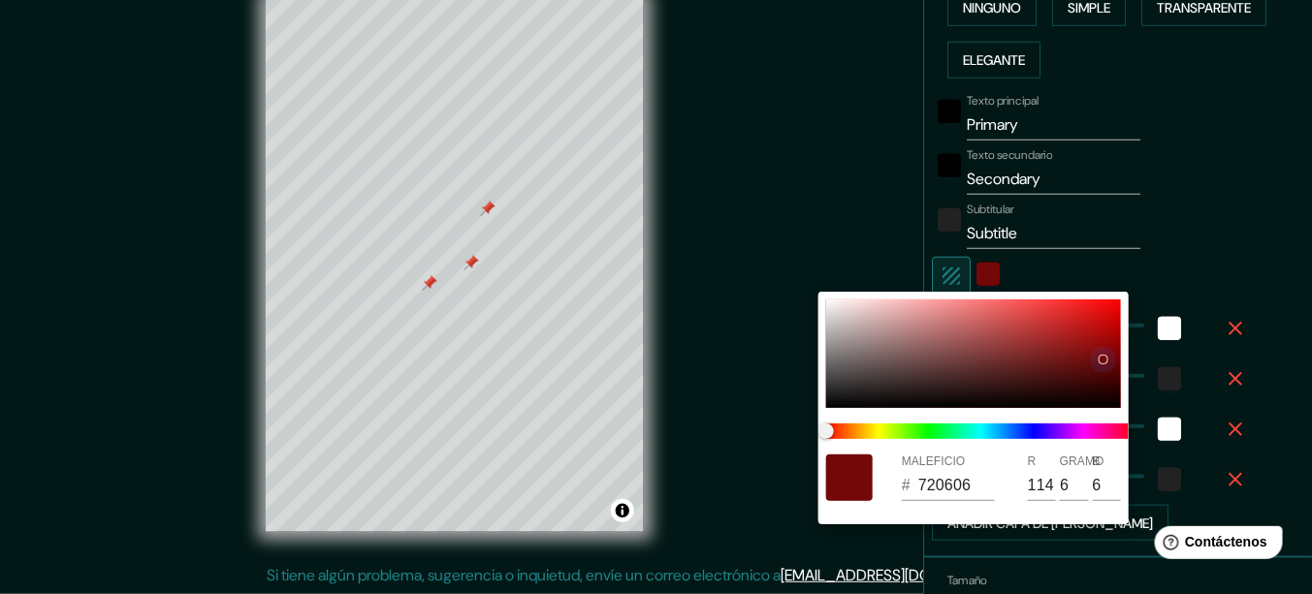
type input "5"
type input "6B0505"
type input "107"
type input "690505"
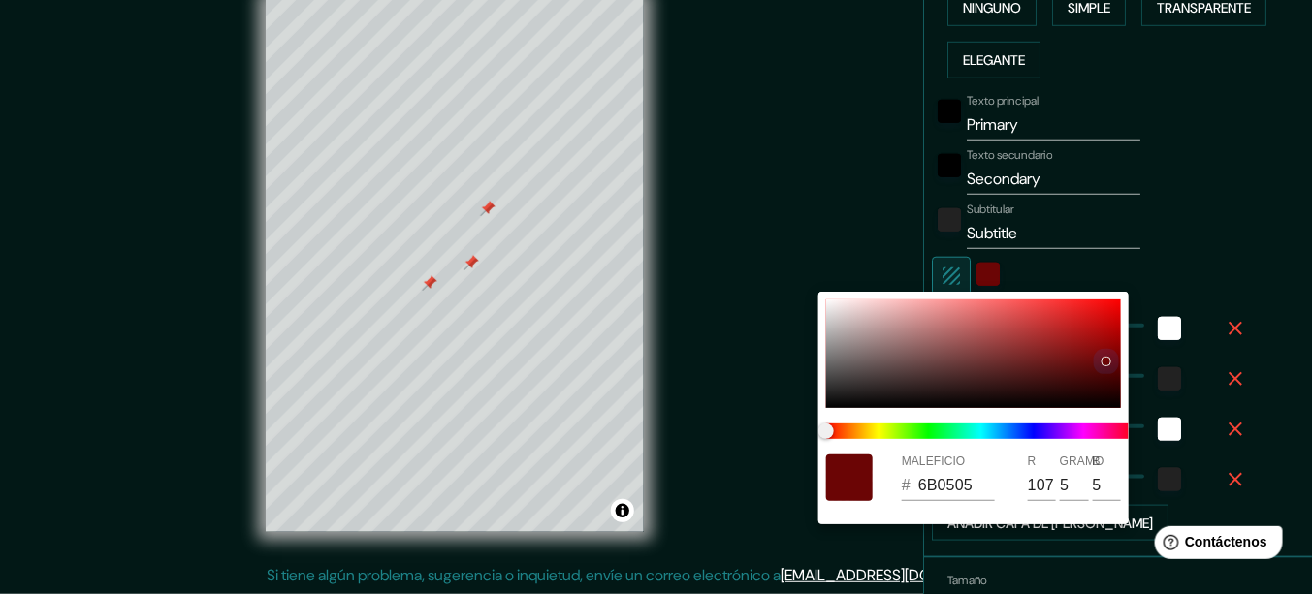
type input "105"
type input "660404"
type input "102"
type input "4"
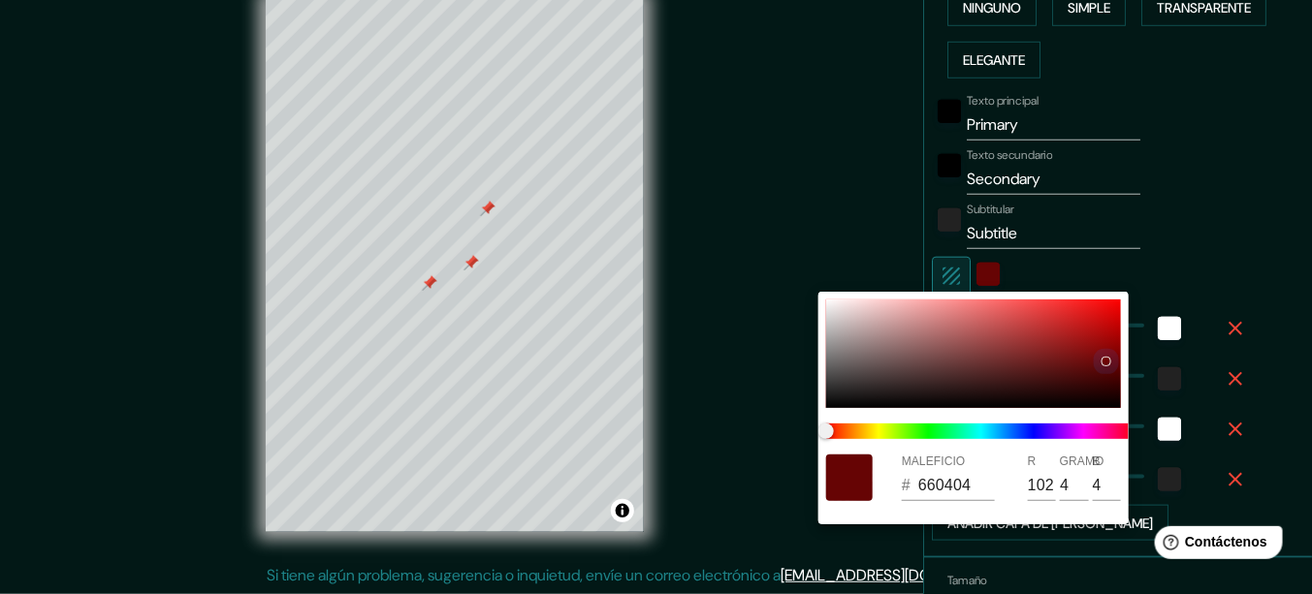
type input "640404"
type input "100"
type input "620404"
type input "98"
type input "5F0404"
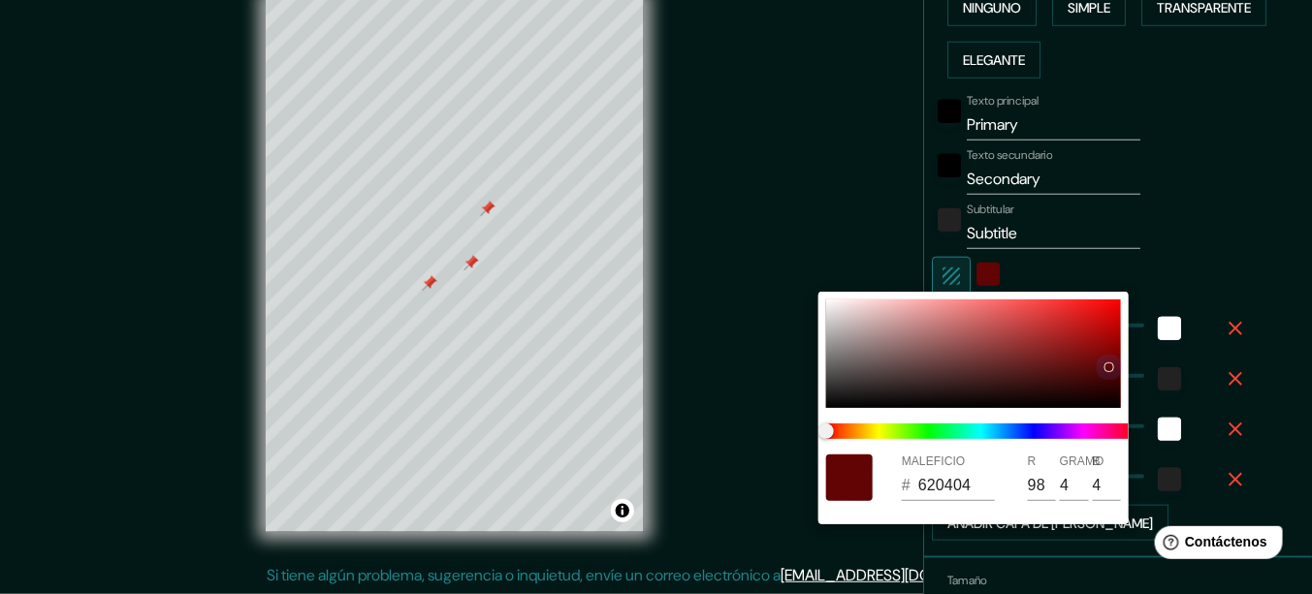
type input "95"
type input "5D0303"
type input "93"
type input "3"
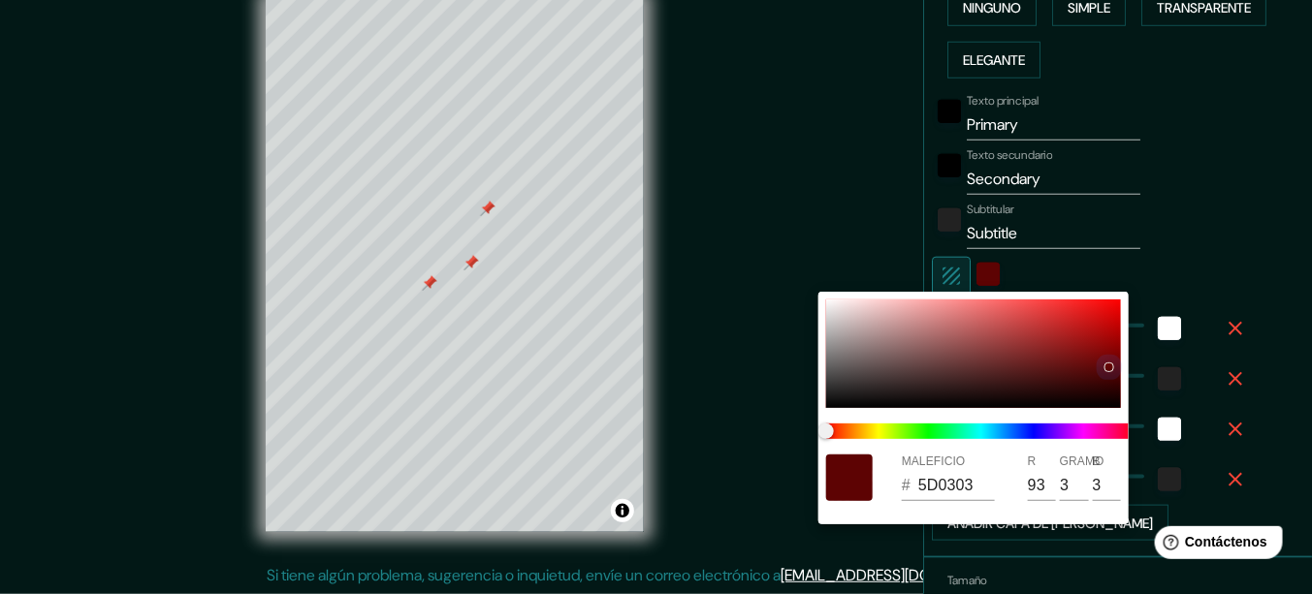
type input "5B0303"
type input "91"
type input "540202"
type input "84"
type input "2"
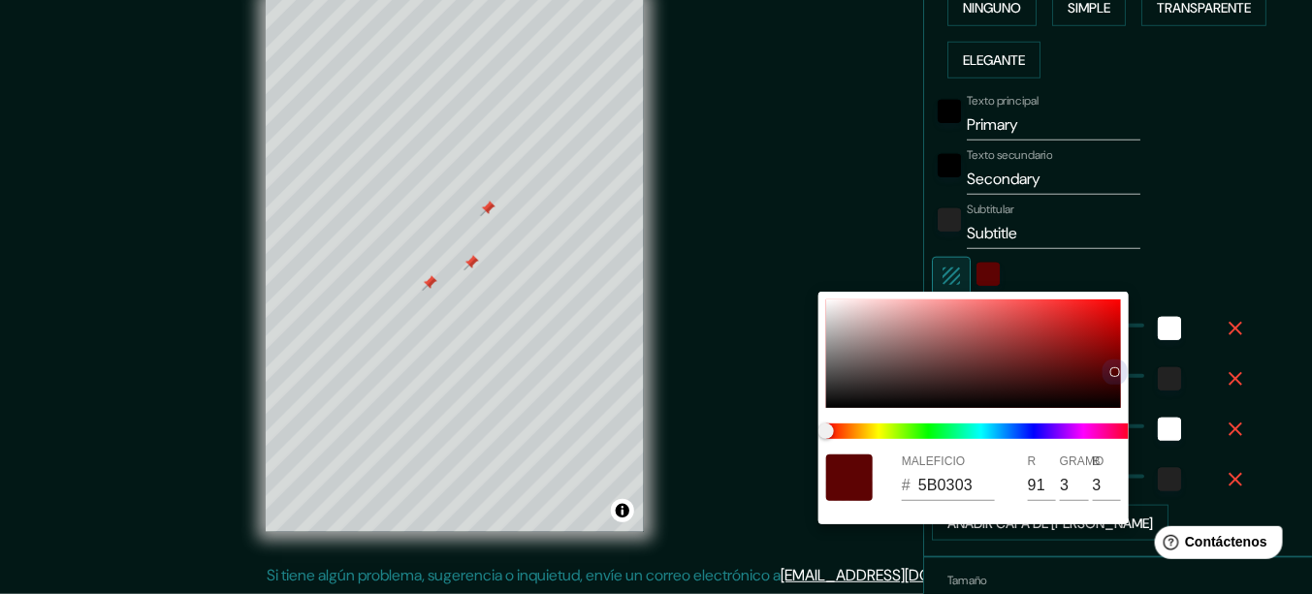
type input "2"
type input "520202"
type input "82"
type input "4F0202"
type input "79"
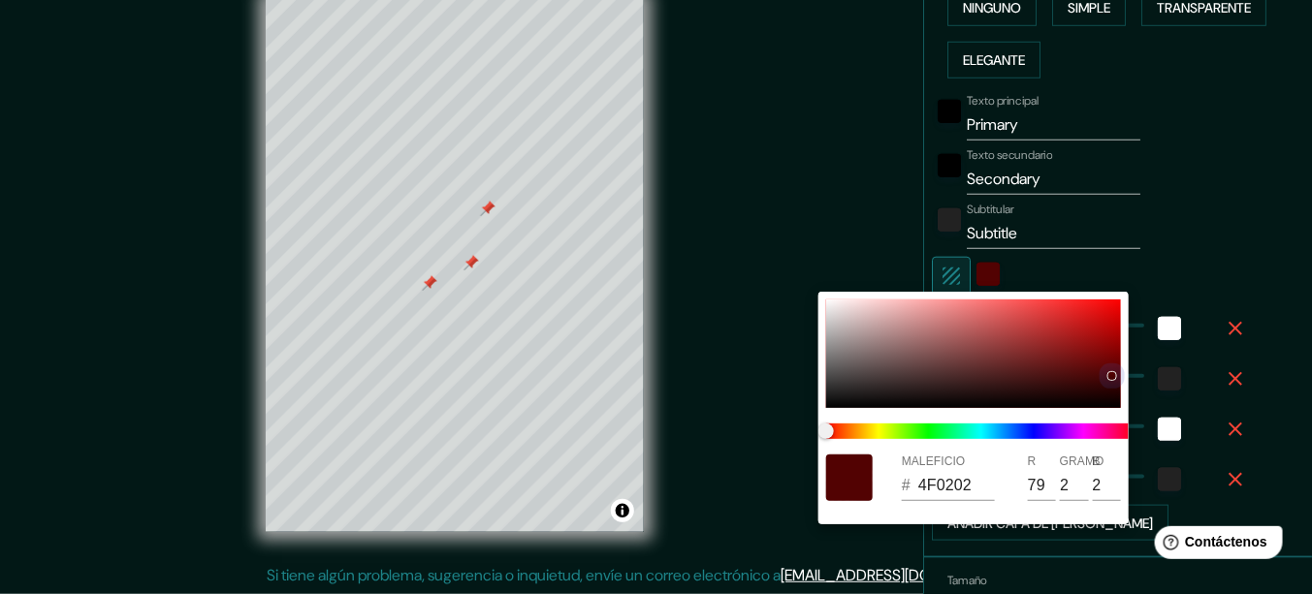
type input "4D0202"
type input "77"
type input "4D0101"
type input "1"
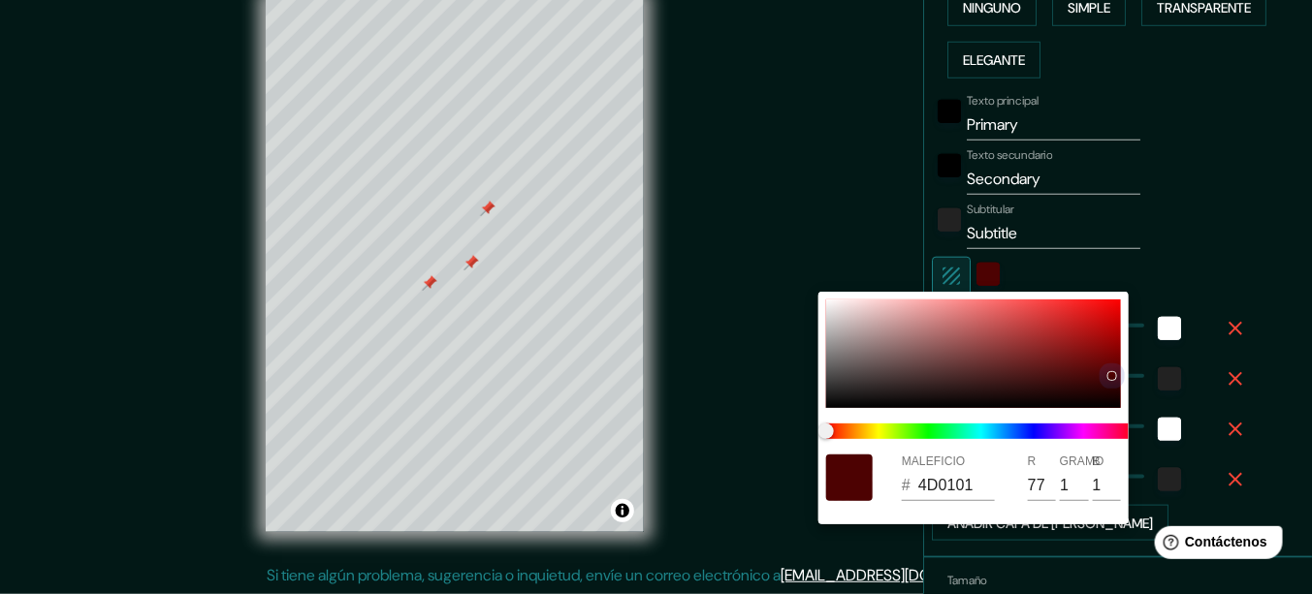
type input "4B0101"
type input "75"
type input "460101"
type input "70"
type input "460000"
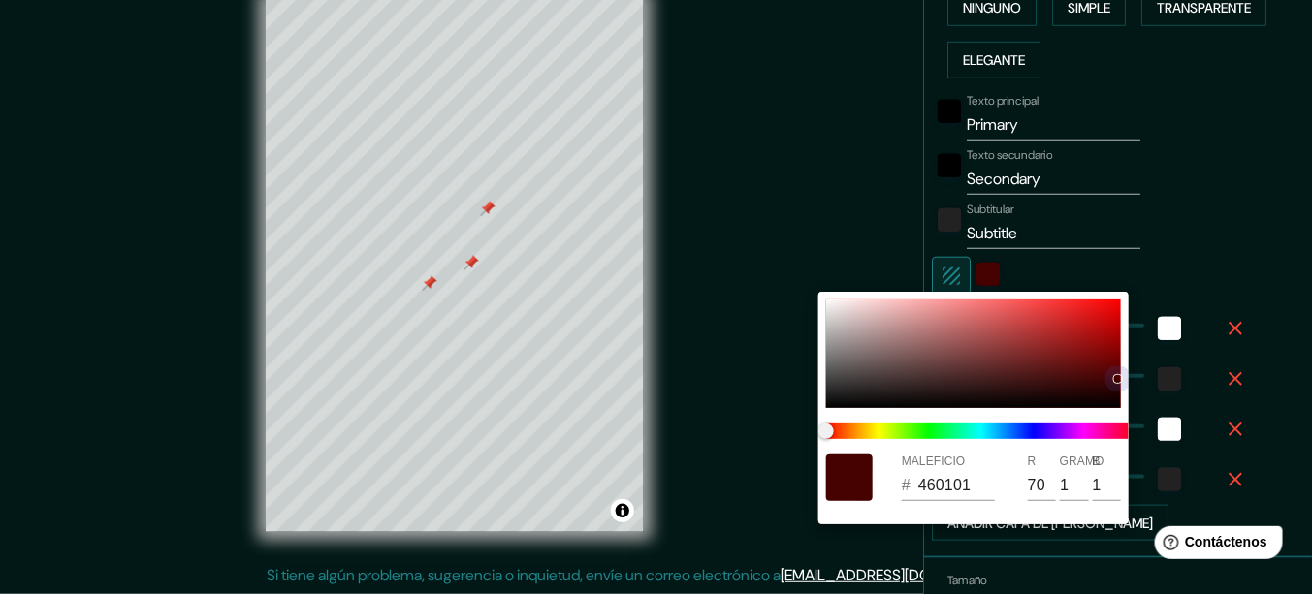
type input "0"
type input "4B0000"
type input "75"
type input "520101"
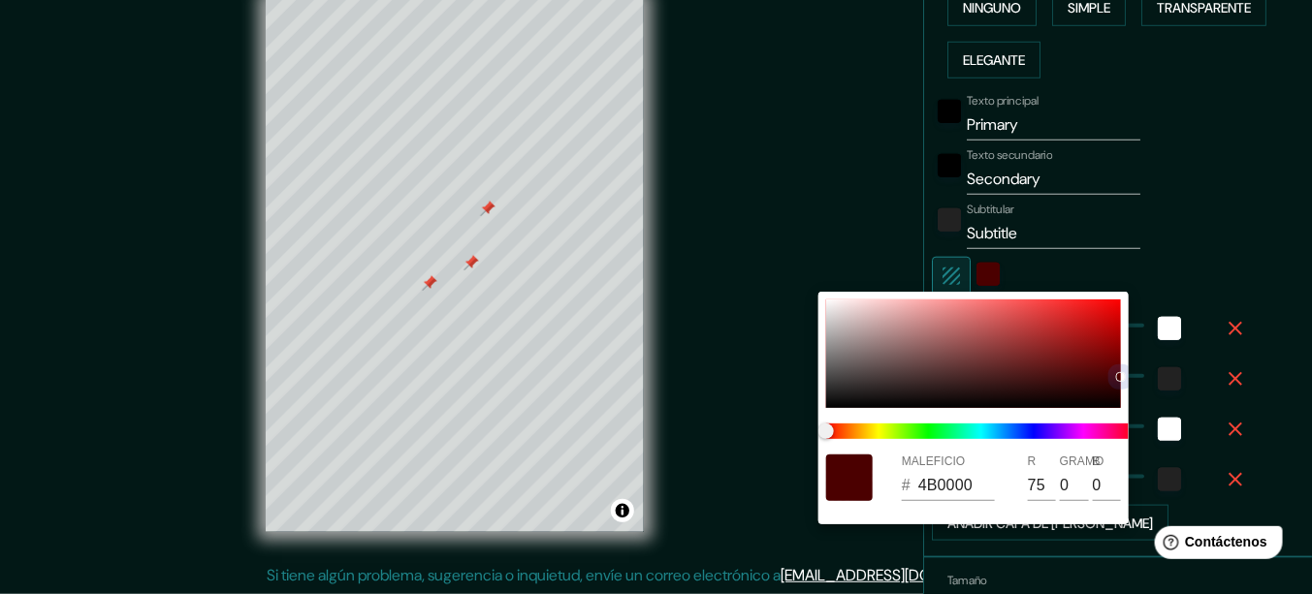
type input "82"
type input "1"
type input "560101"
type input "86"
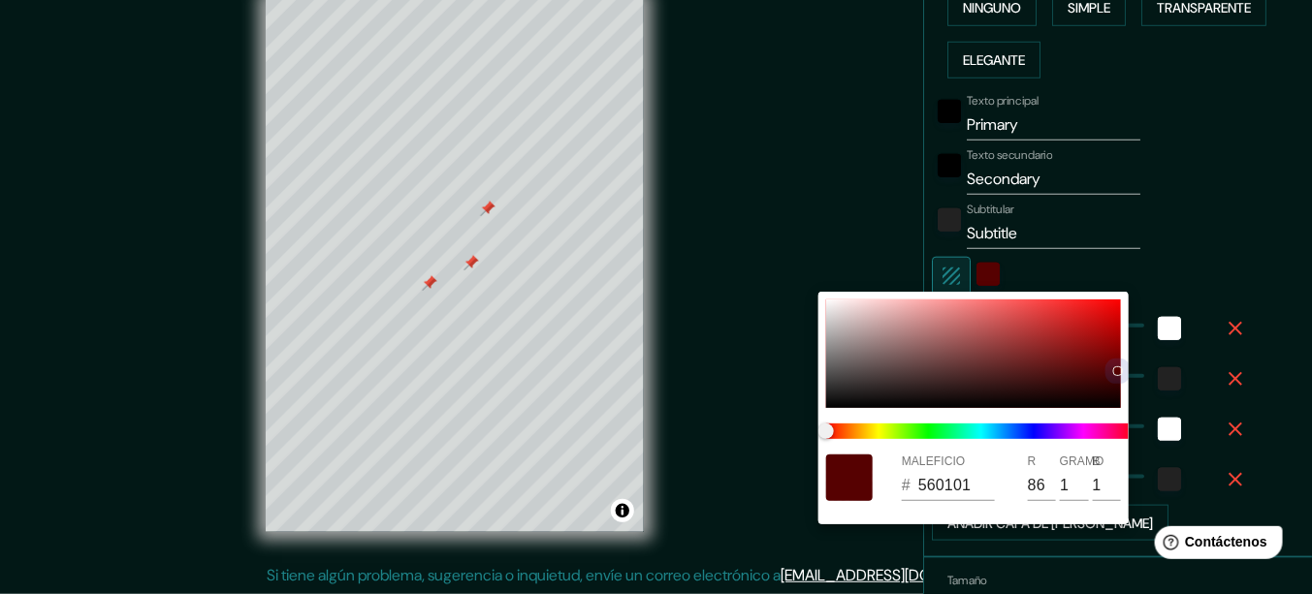
type input "5B0101"
type input "91"
type input "4D0101"
type input "77"
type input "4B0101"
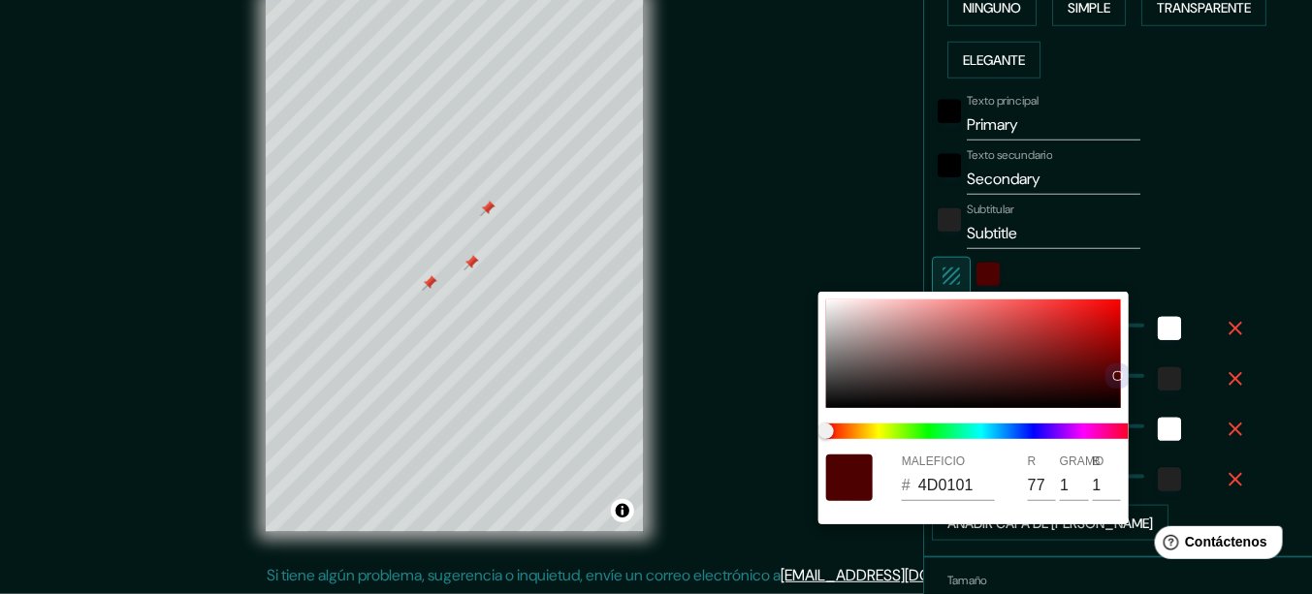
type input "75"
drag, startPoint x: 1098, startPoint y: 346, endPoint x: 1115, endPoint y: 376, distance: 34.8
click at [1115, 376] on div at bounding box center [1118, 377] width 8 height 8
click at [977, 267] on div at bounding box center [656, 297] width 1312 height 594
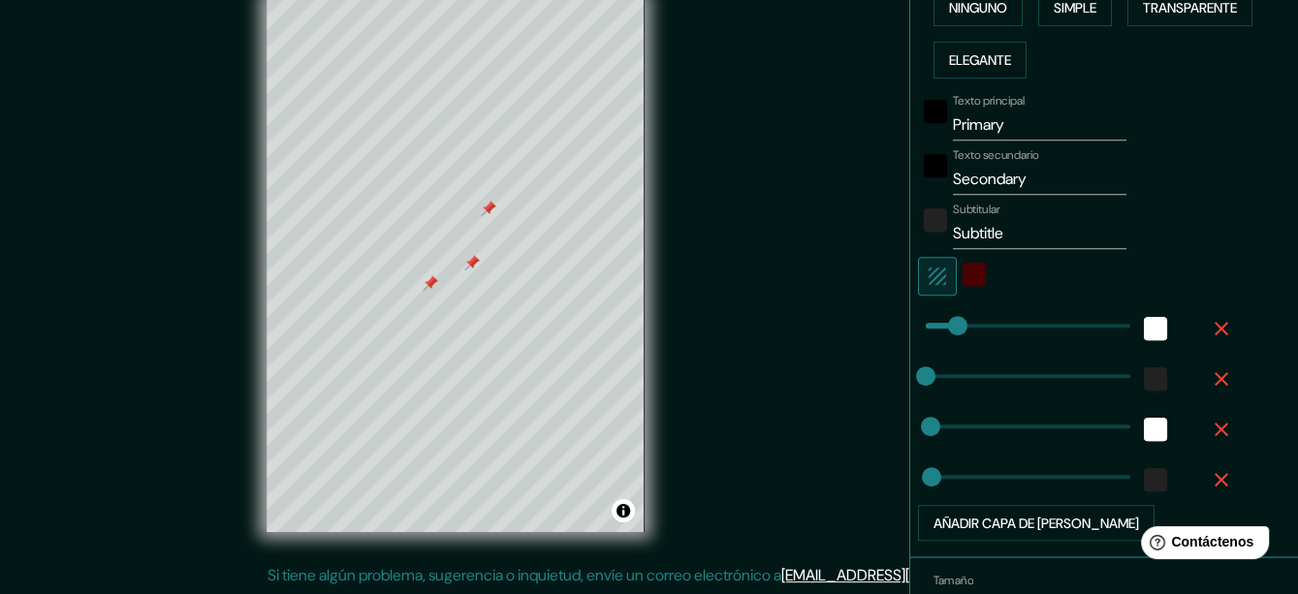
click at [927, 271] on icon "button" at bounding box center [937, 276] width 23 height 23
click at [926, 271] on icon "button" at bounding box center [937, 276] width 23 height 23
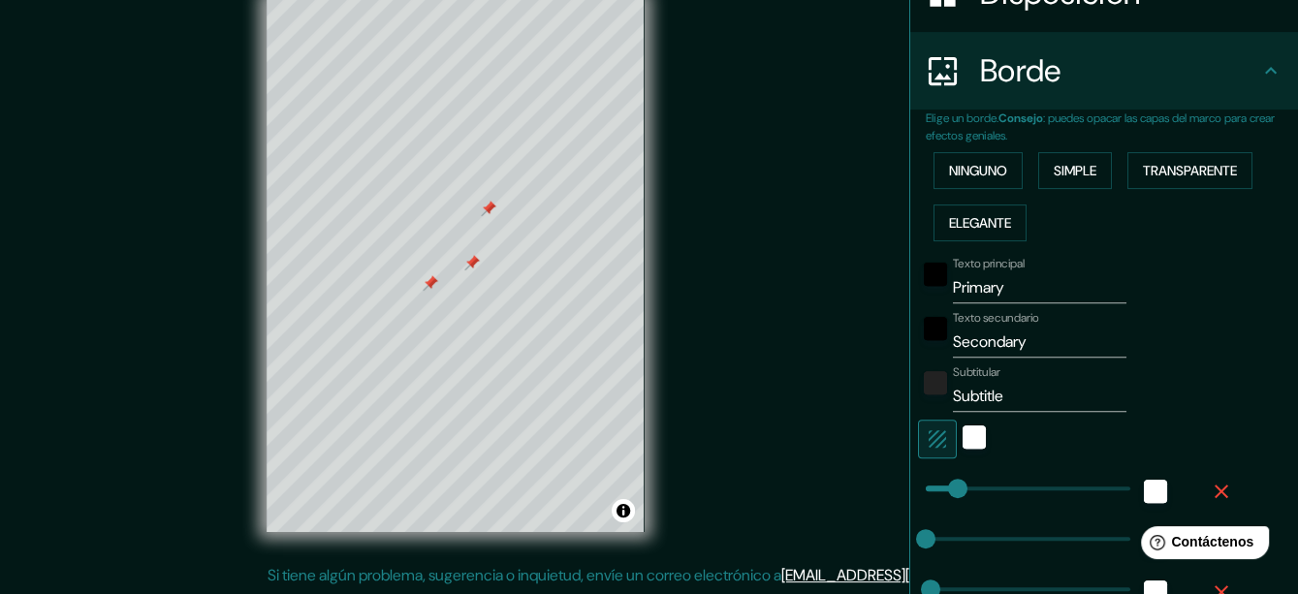
scroll to position [311, 0]
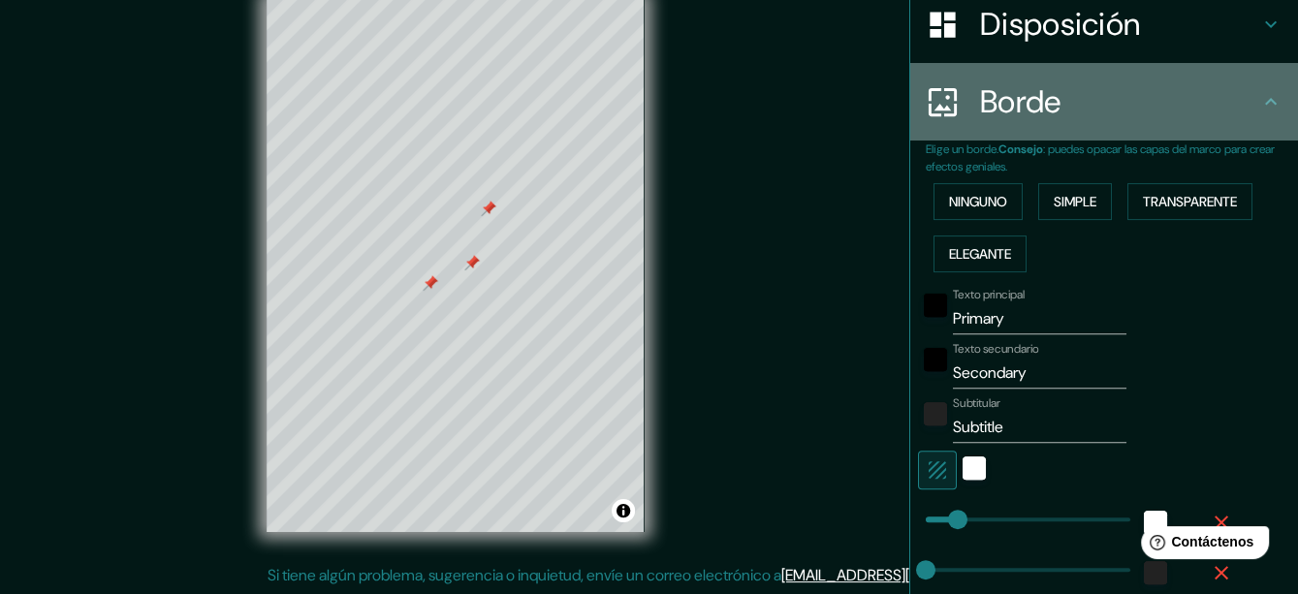
click at [1265, 99] on icon at bounding box center [1271, 101] width 12 height 7
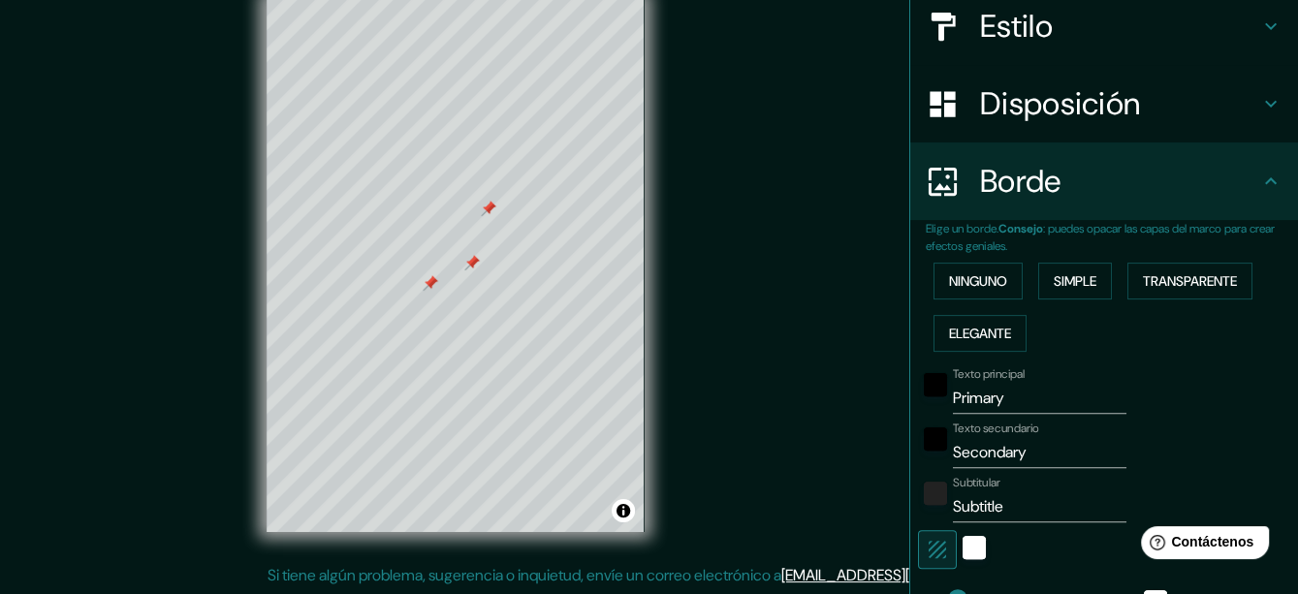
scroll to position [117, 0]
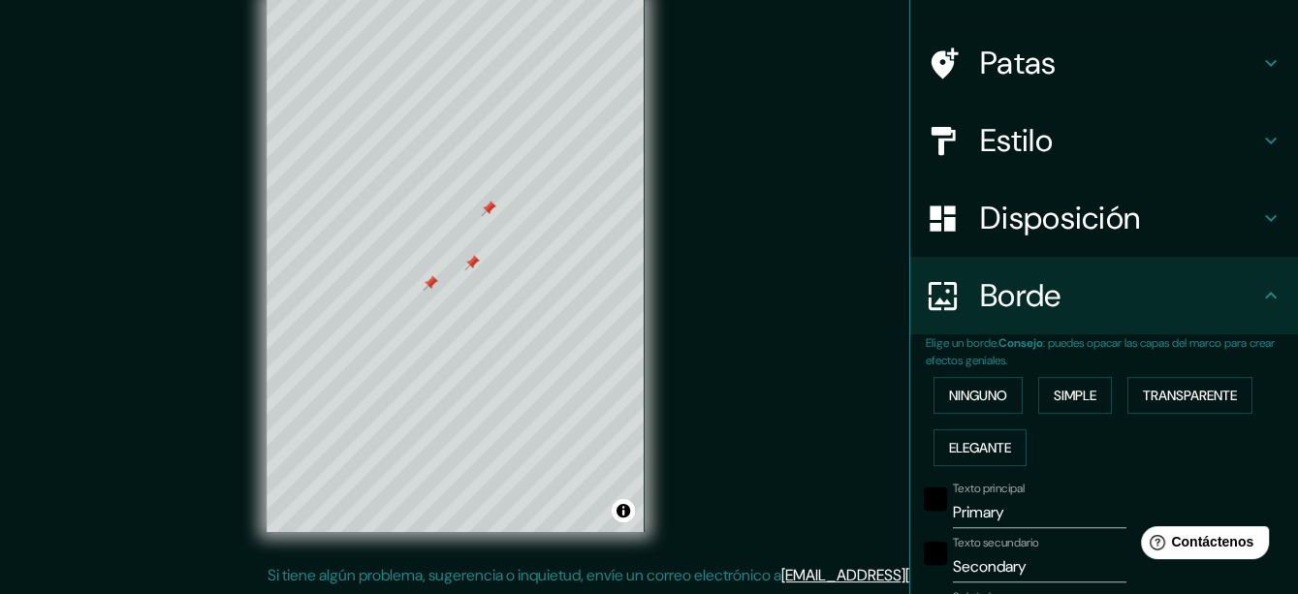
click at [1260, 221] on icon at bounding box center [1271, 218] width 23 height 23
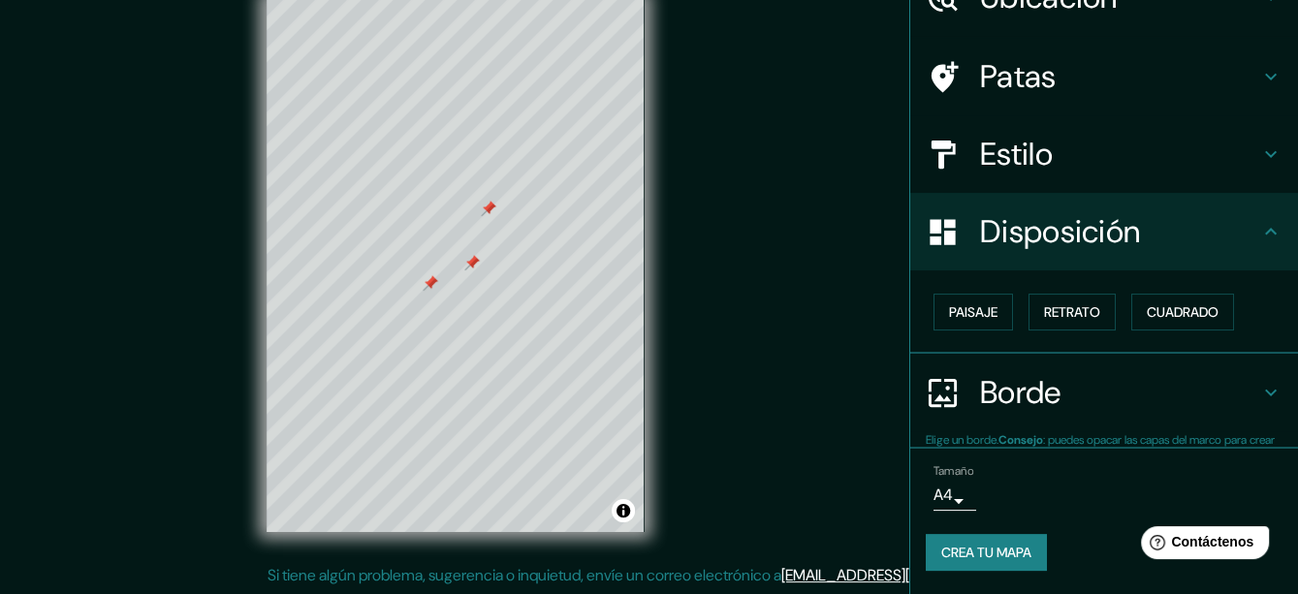
scroll to position [103, 0]
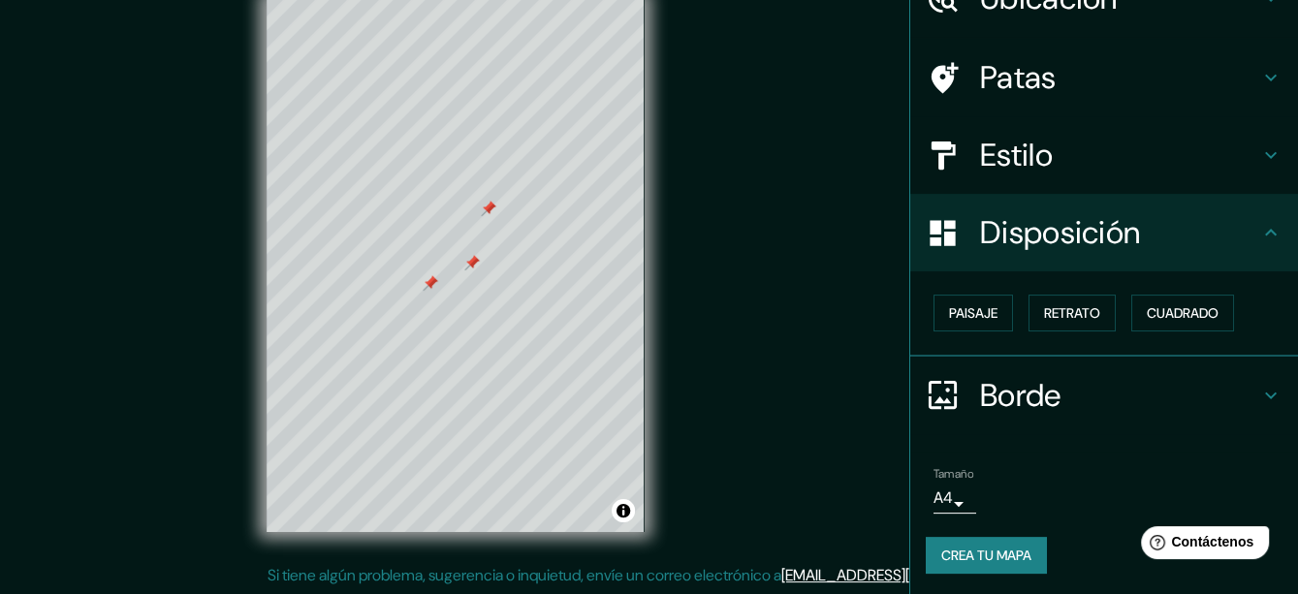
click at [1260, 221] on icon at bounding box center [1271, 232] width 23 height 23
click at [1260, 388] on icon at bounding box center [1271, 395] width 23 height 23
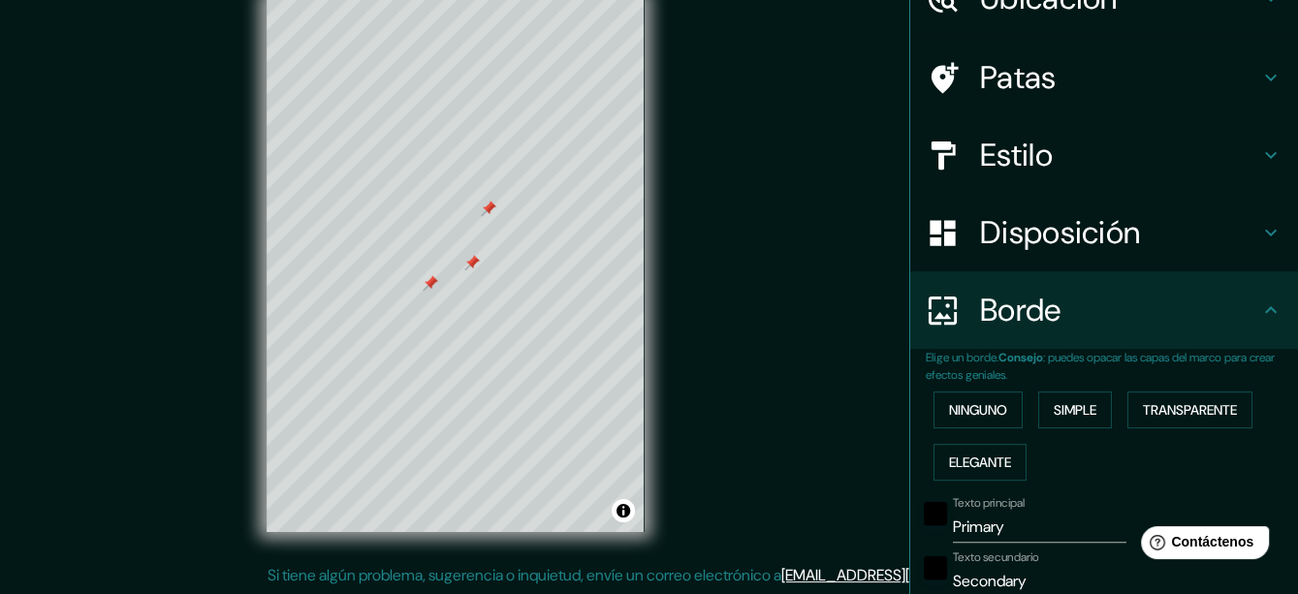
click at [1260, 303] on icon at bounding box center [1271, 310] width 23 height 23
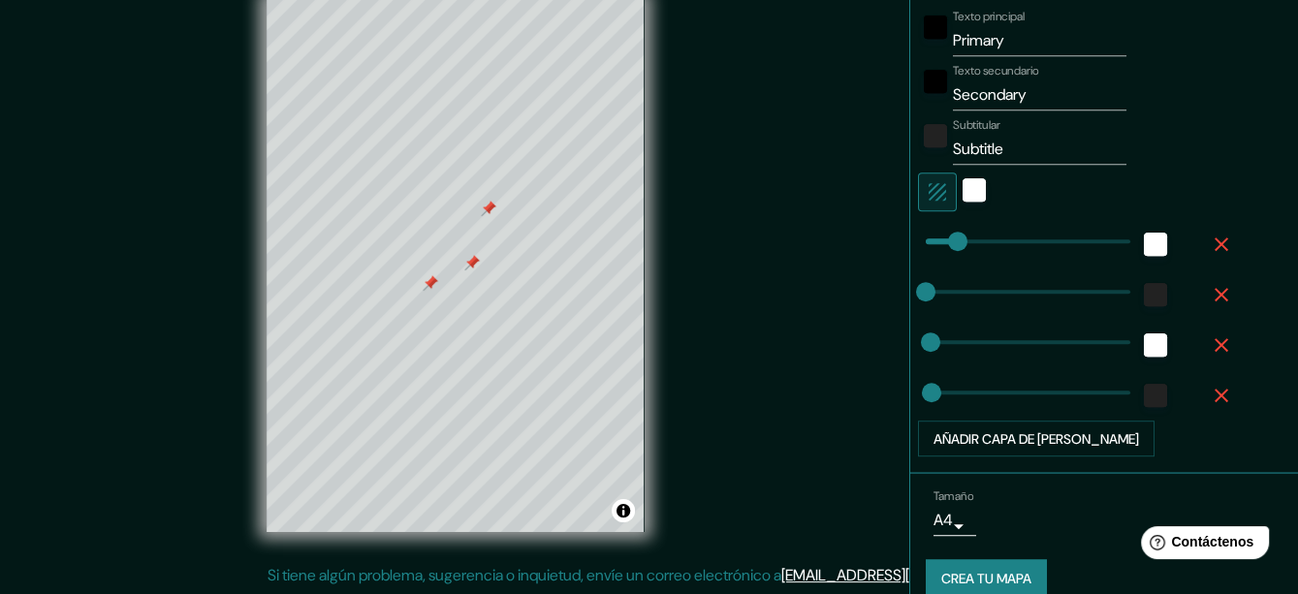
scroll to position [611, 0]
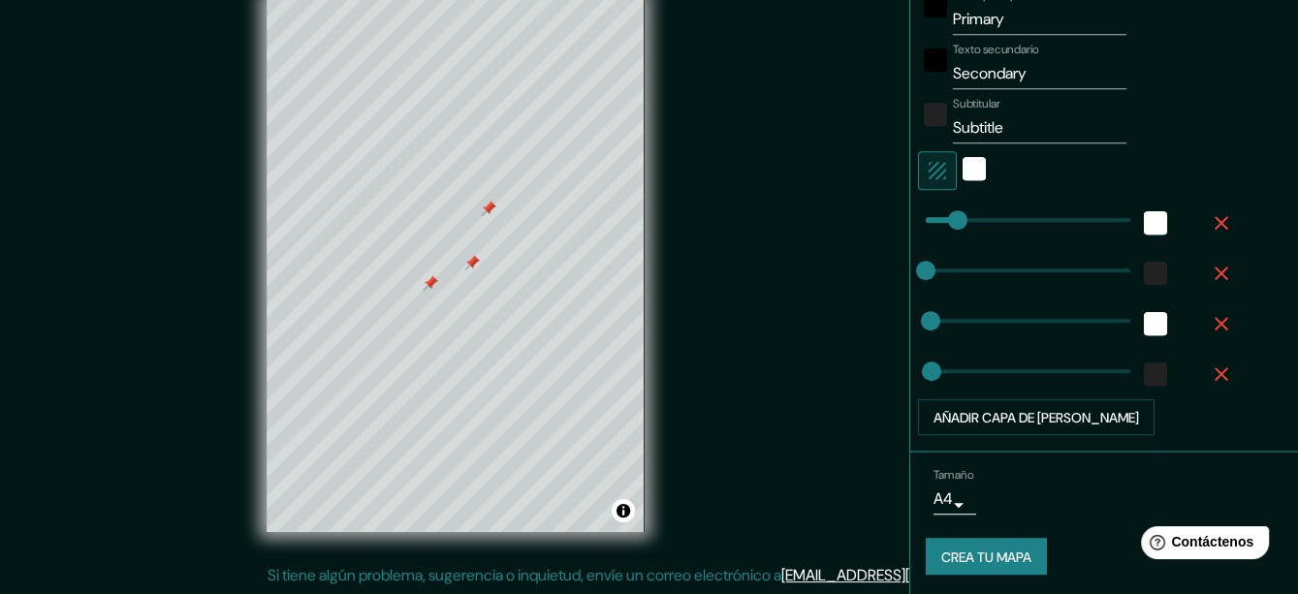
click at [983, 552] on font "Crea tu mapa" at bounding box center [986, 557] width 90 height 17
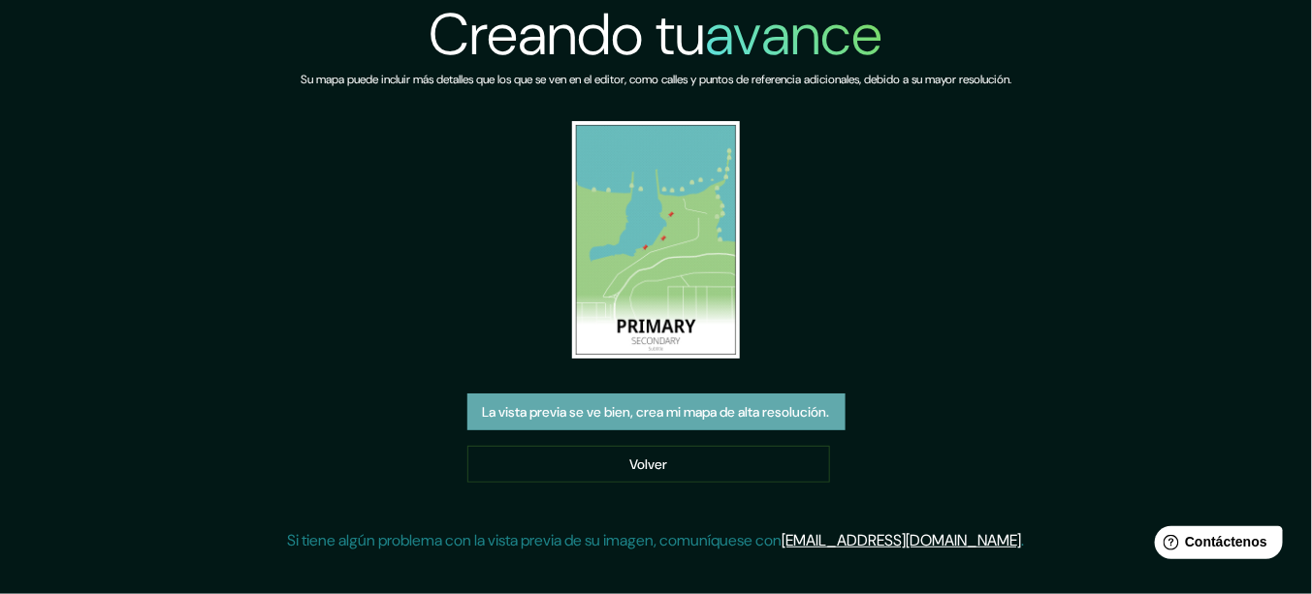
click at [583, 408] on font "La vista previa se ve bien, crea mi mapa de alta resolución." at bounding box center [656, 411] width 347 height 17
